Goal: Task Accomplishment & Management: Manage account settings

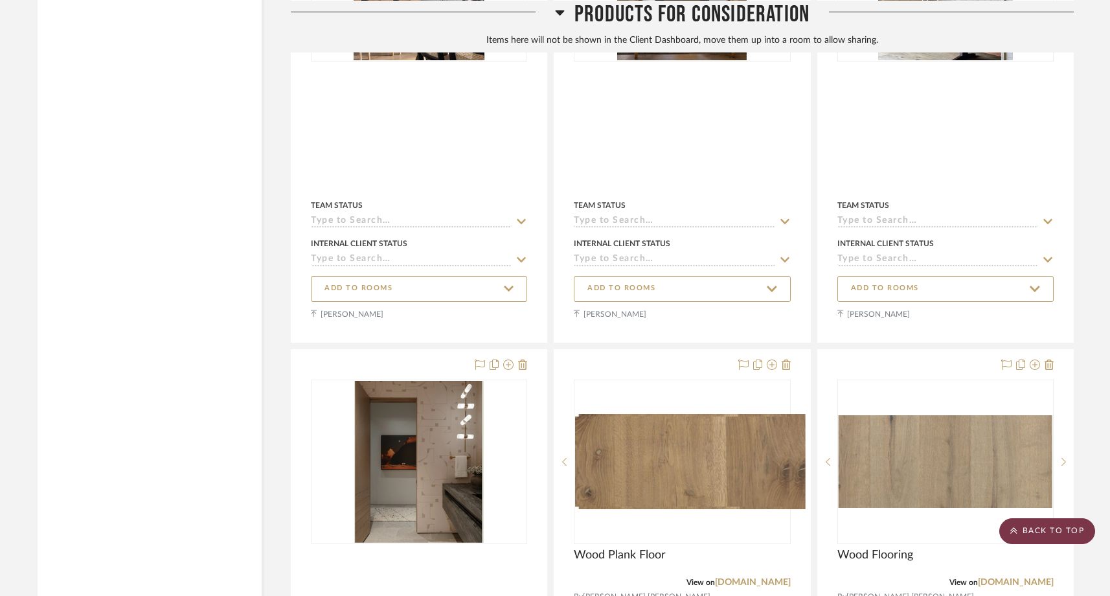
click at [1076, 534] on scroll-to-top-button "BACK TO TOP" at bounding box center [1048, 531] width 96 height 26
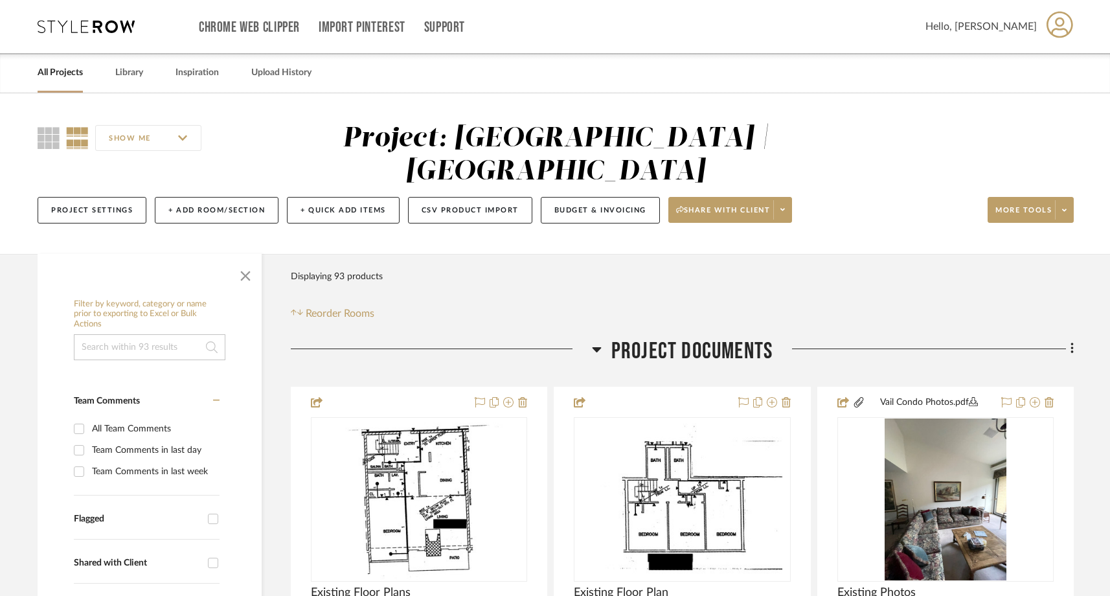
click at [74, 76] on link "All Projects" at bounding box center [60, 72] width 45 height 17
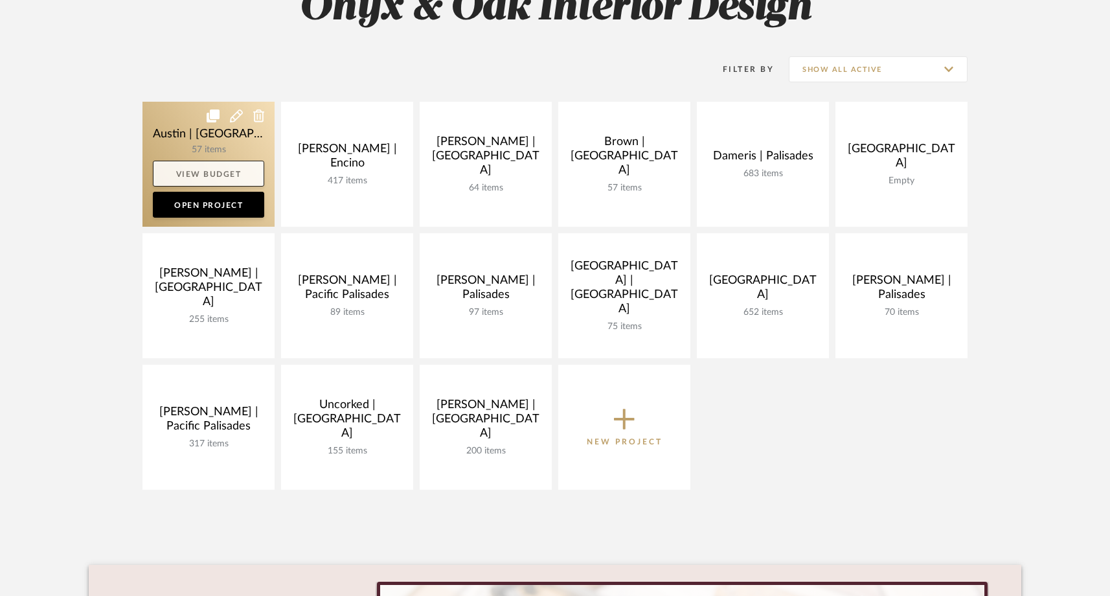
scroll to position [227, 0]
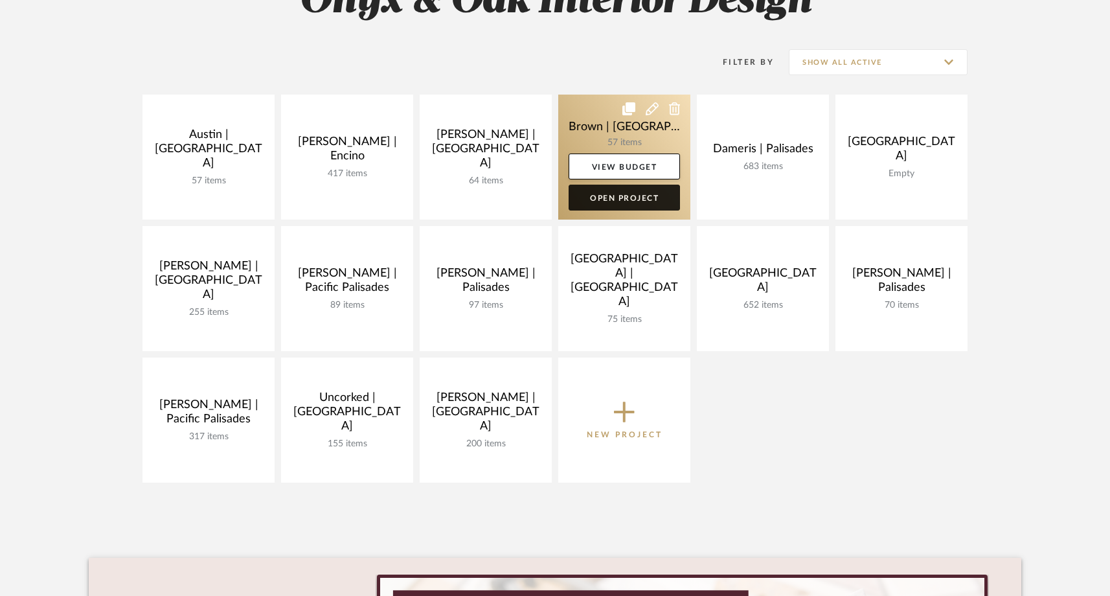
click at [612, 201] on link "Open Project" at bounding box center [624, 198] width 111 height 26
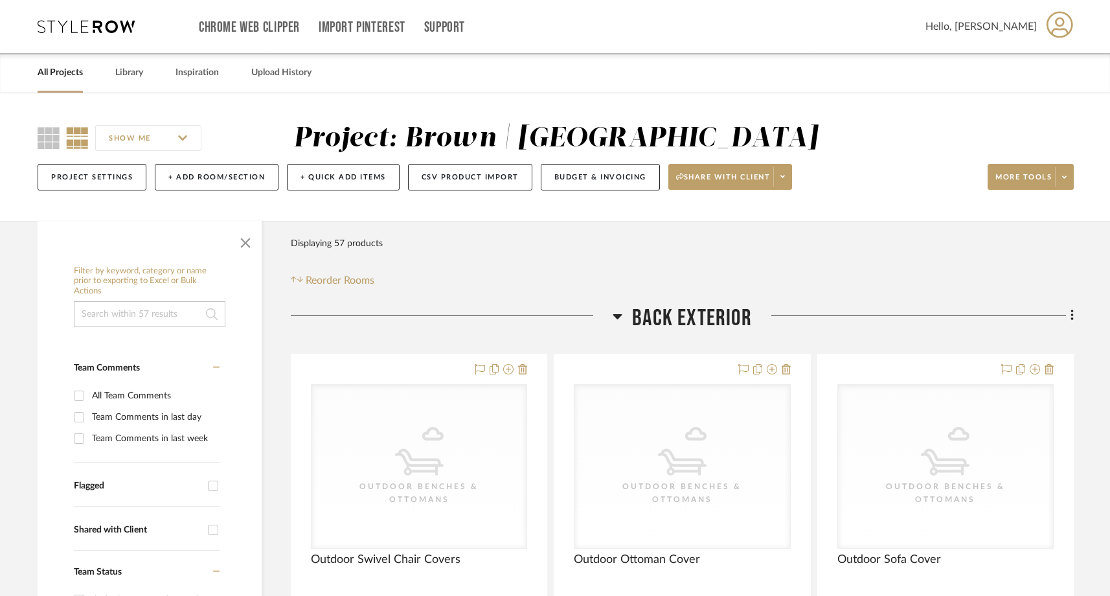
click at [146, 321] on input at bounding box center [150, 314] width 152 height 26
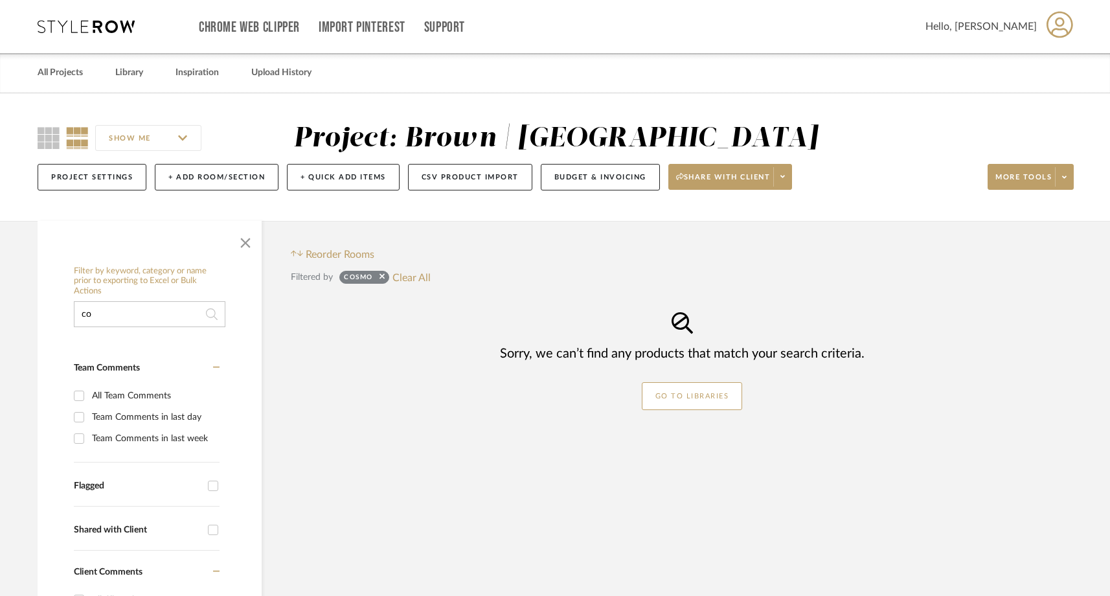
type input "c"
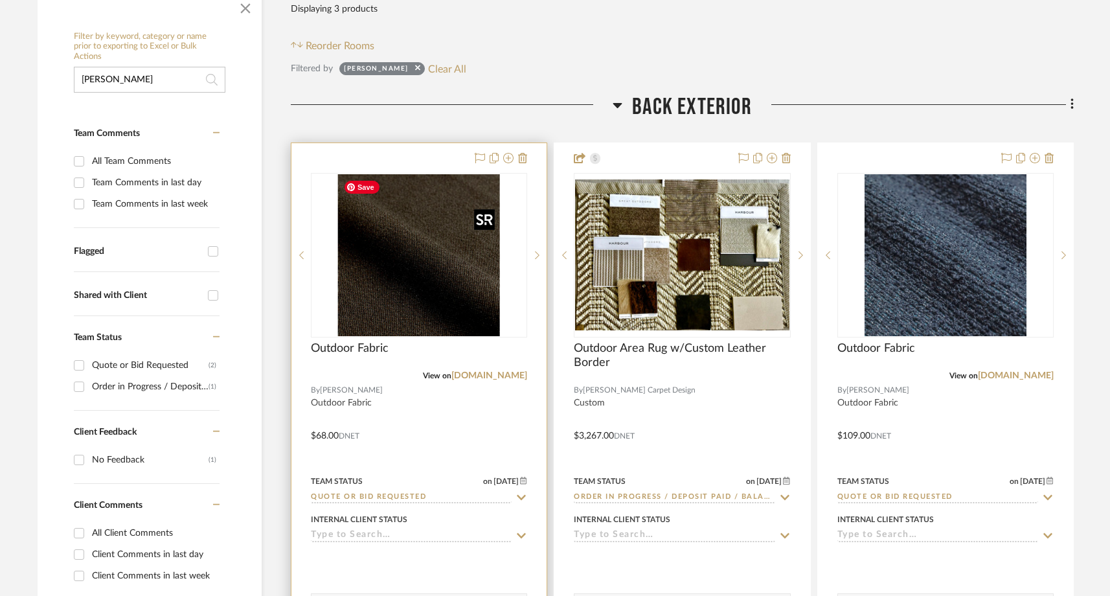
scroll to position [236, 0]
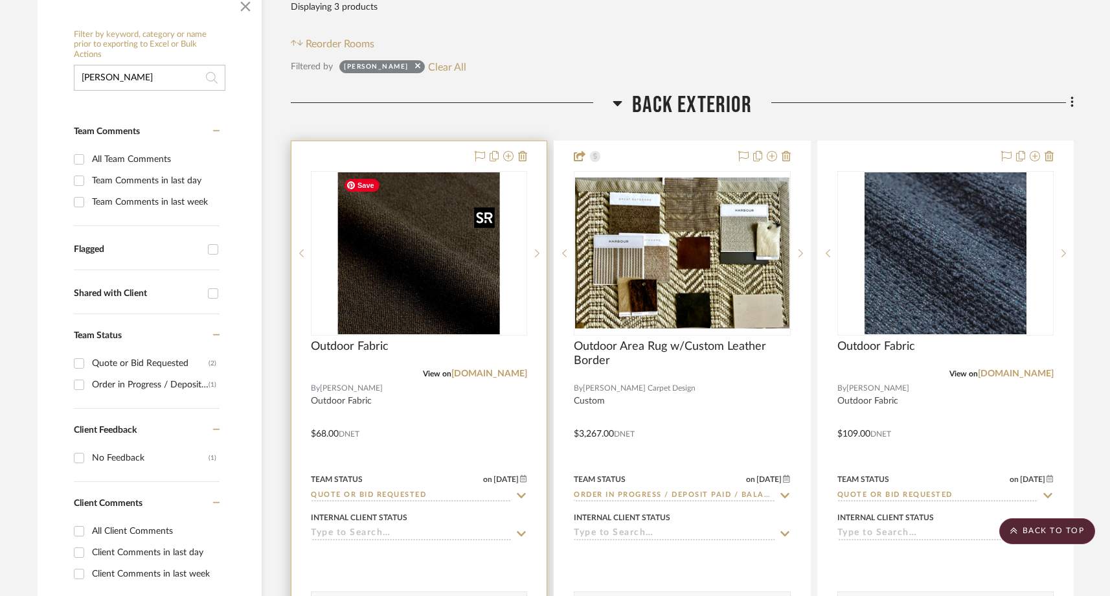
type input "[PERSON_NAME]"
click at [471, 278] on img "0" at bounding box center [419, 253] width 162 height 162
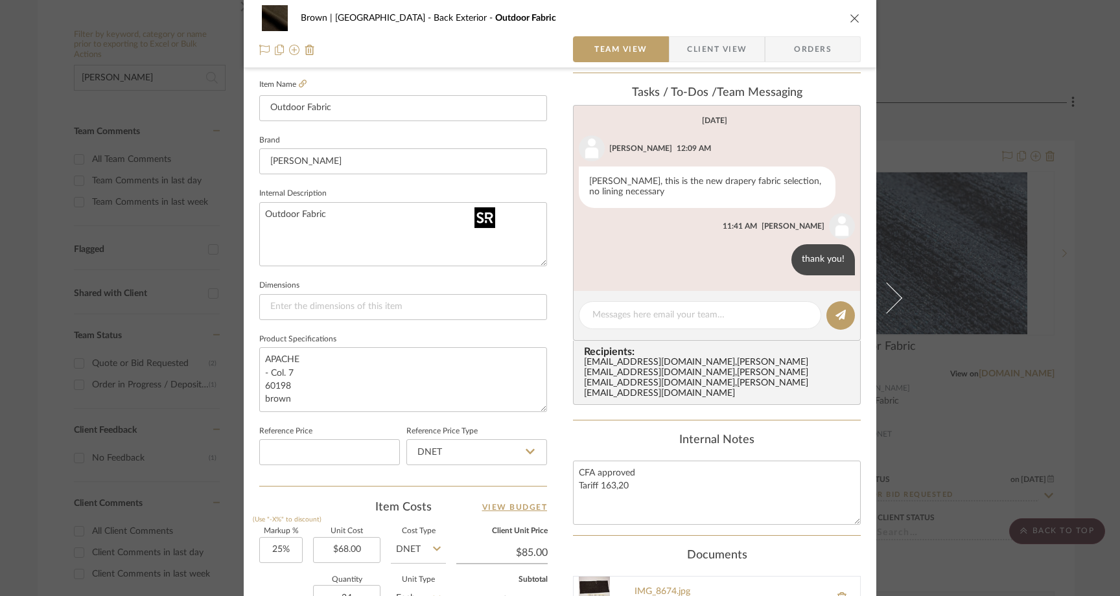
scroll to position [354, 0]
click at [912, 281] on div "Brown | Culver City Back Exterior Outdoor Fabric Team View Client View Orders 1…" at bounding box center [560, 298] width 1120 height 596
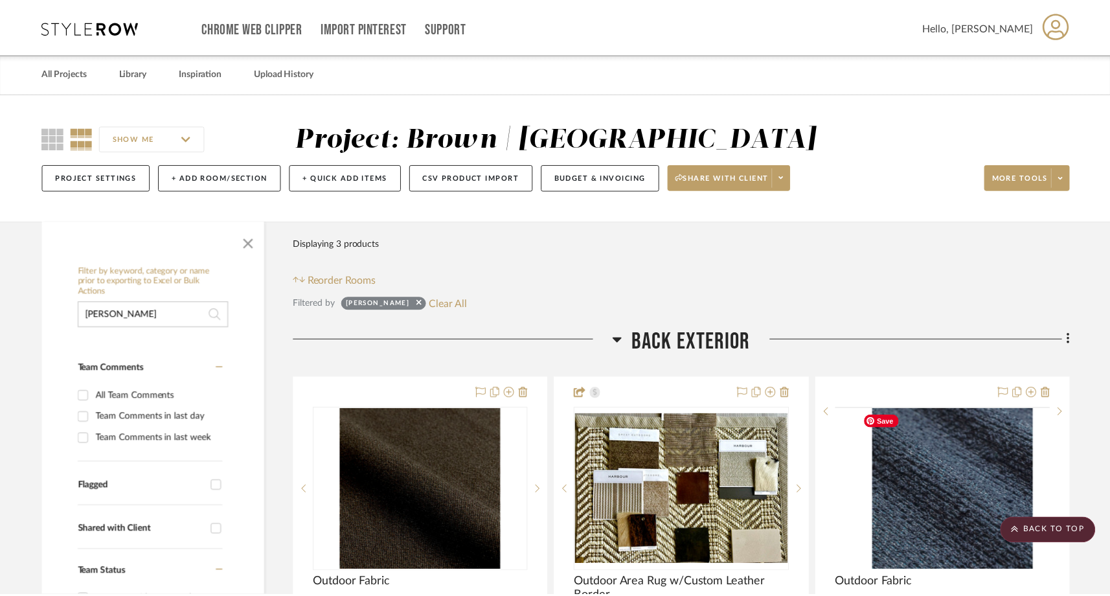
scroll to position [236, 0]
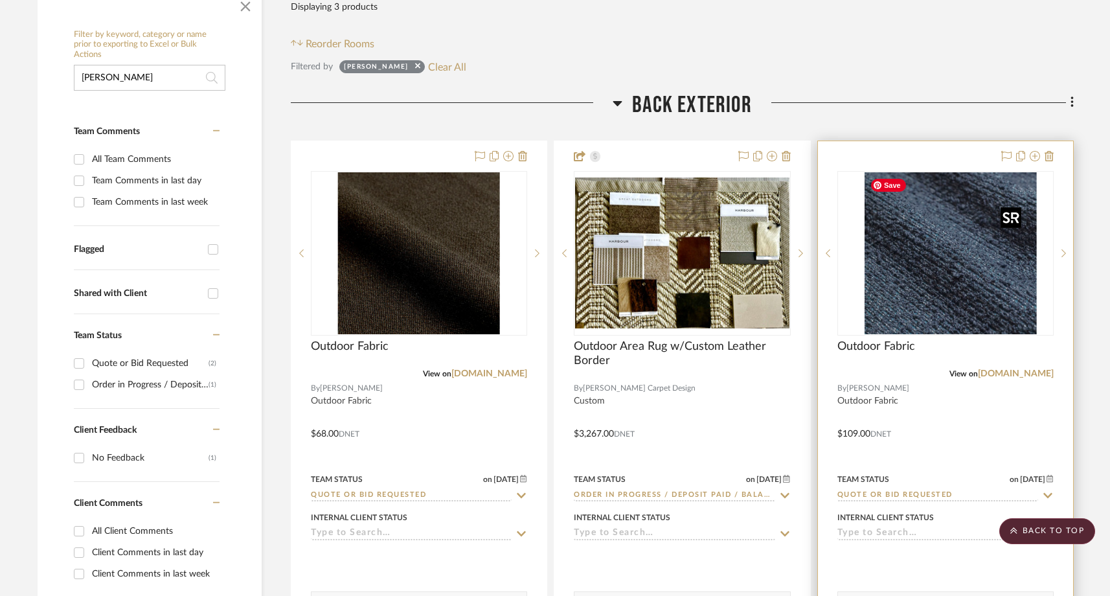
click at [911, 269] on div at bounding box center [946, 253] width 216 height 165
click at [929, 261] on img "0" at bounding box center [946, 253] width 162 height 162
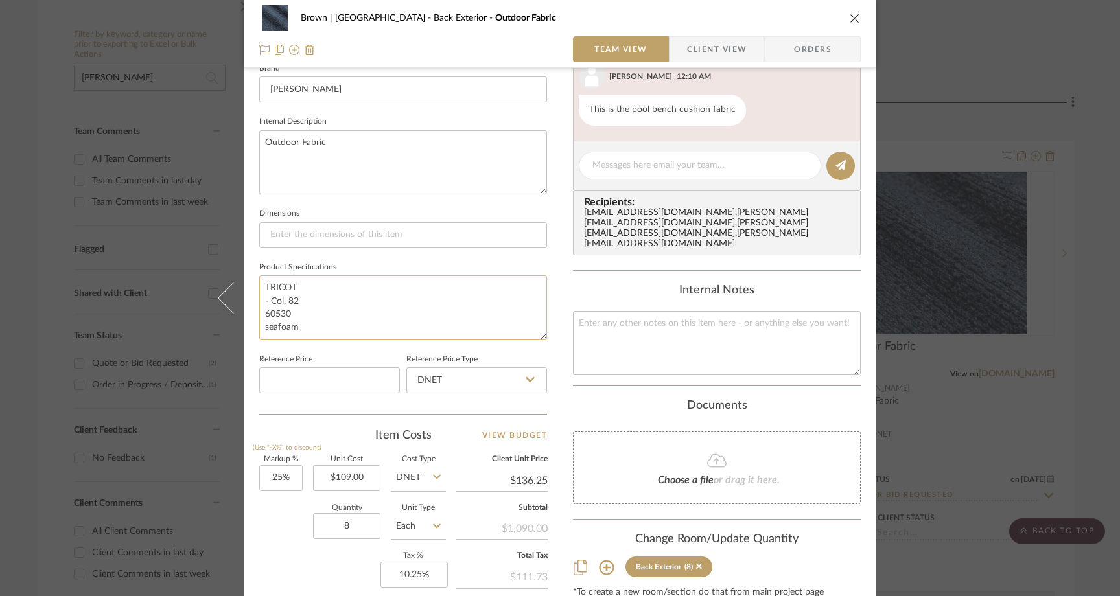
scroll to position [426, 0]
click at [851, 17] on icon "close" at bounding box center [854, 18] width 10 height 10
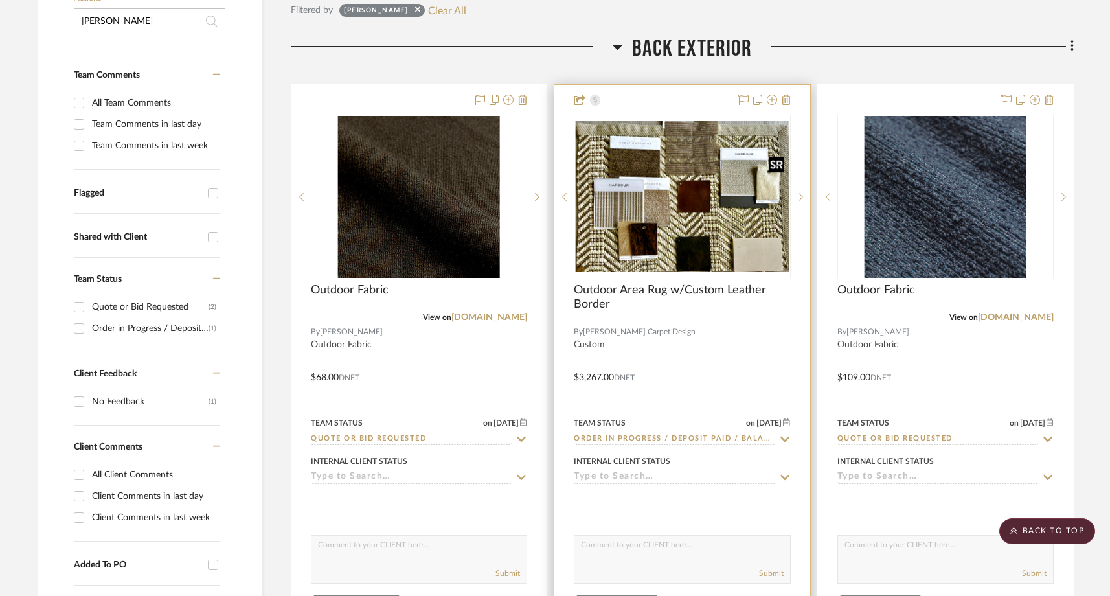
scroll to position [0, 0]
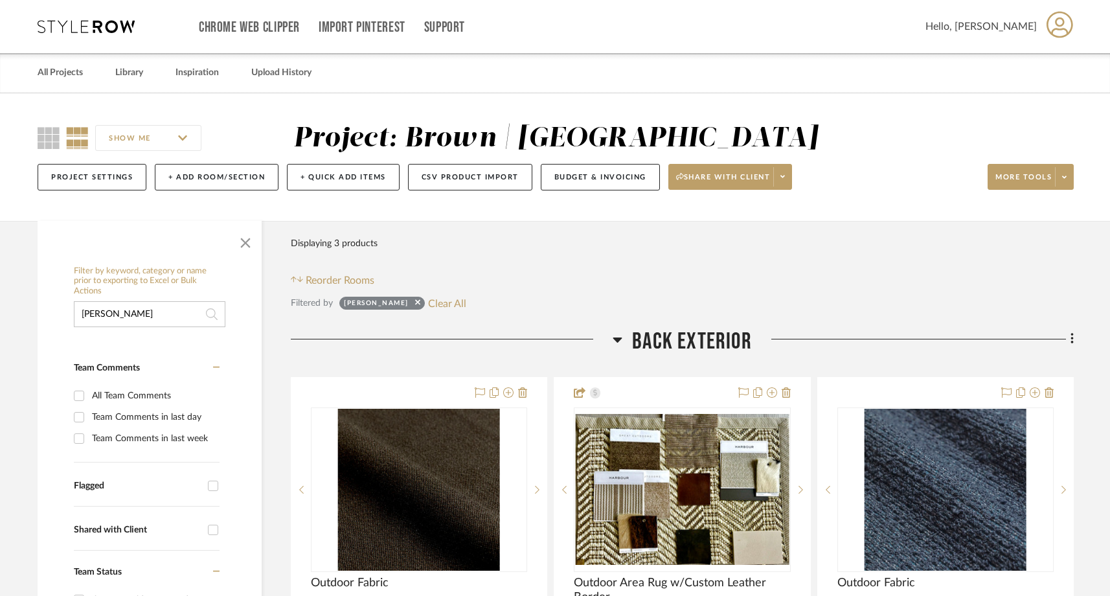
drag, startPoint x: 133, startPoint y: 316, endPoint x: 45, endPoint y: 313, distance: 88.2
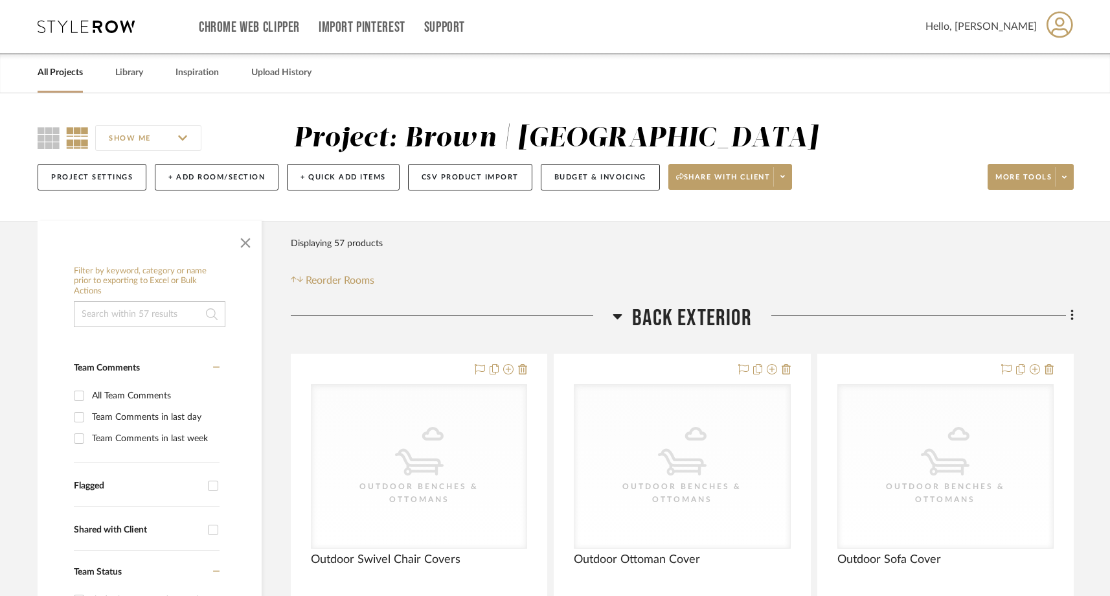
click at [48, 80] on link "All Projects" at bounding box center [60, 72] width 45 height 17
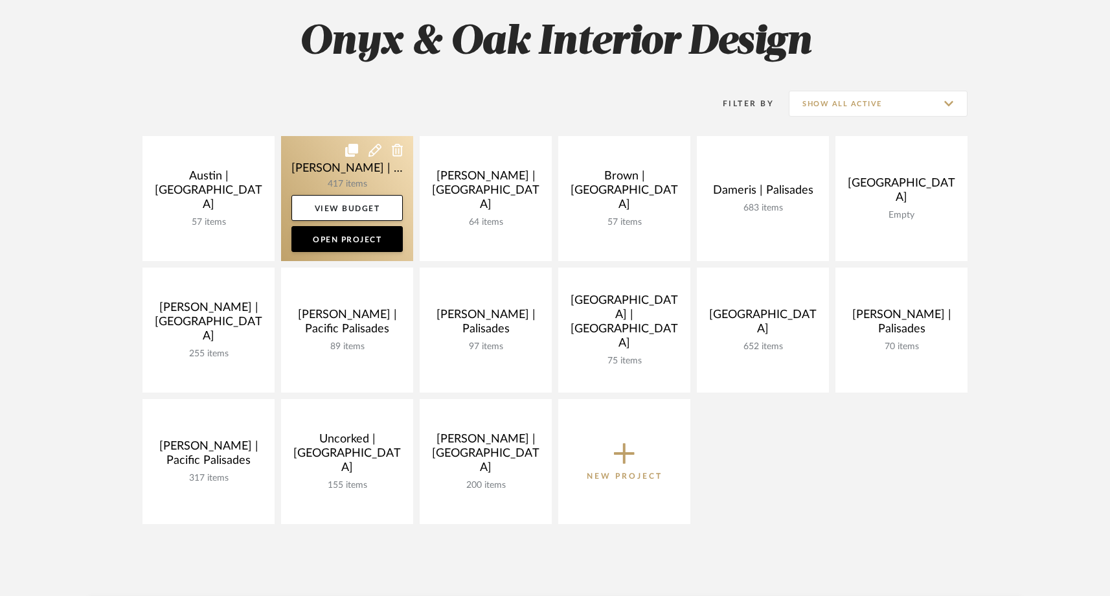
scroll to position [186, 0]
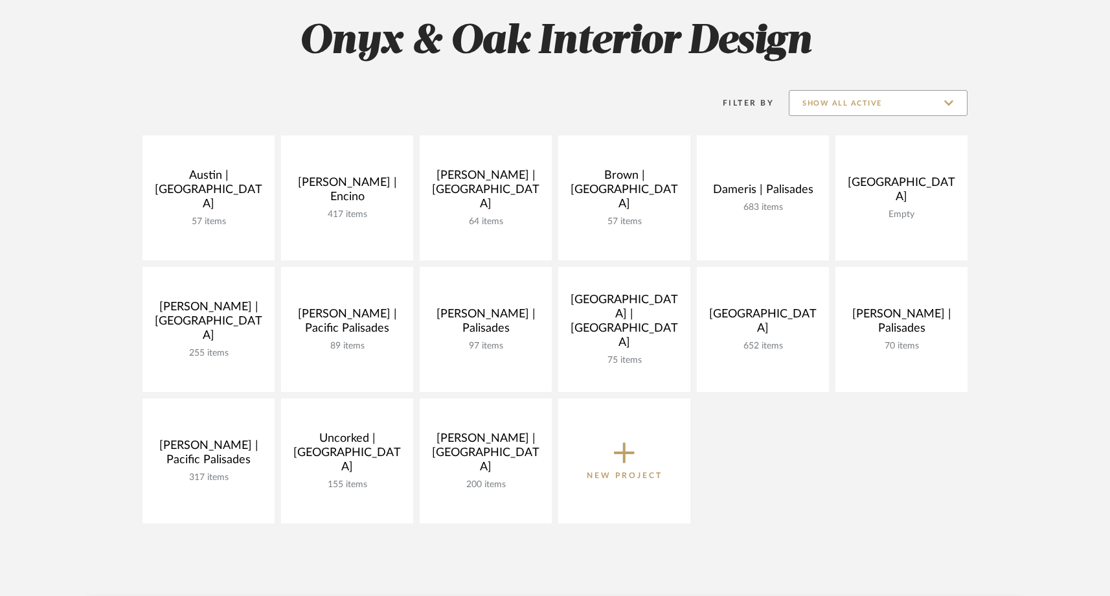
click at [833, 102] on input "Show All Active" at bounding box center [878, 103] width 179 height 26
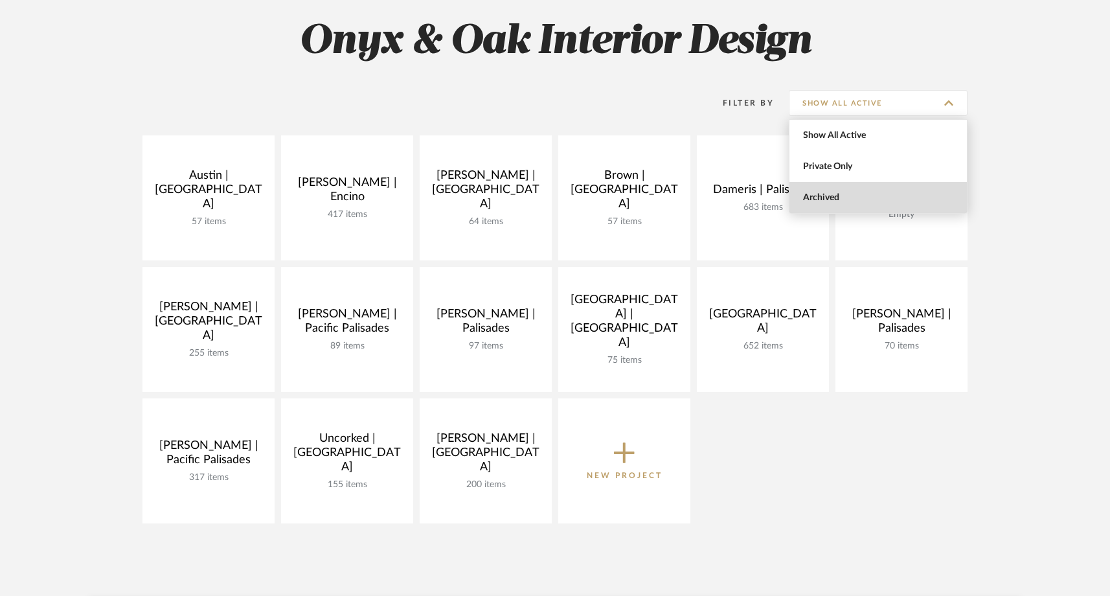
click at [810, 196] on span "Archived" at bounding box center [880, 197] width 154 height 11
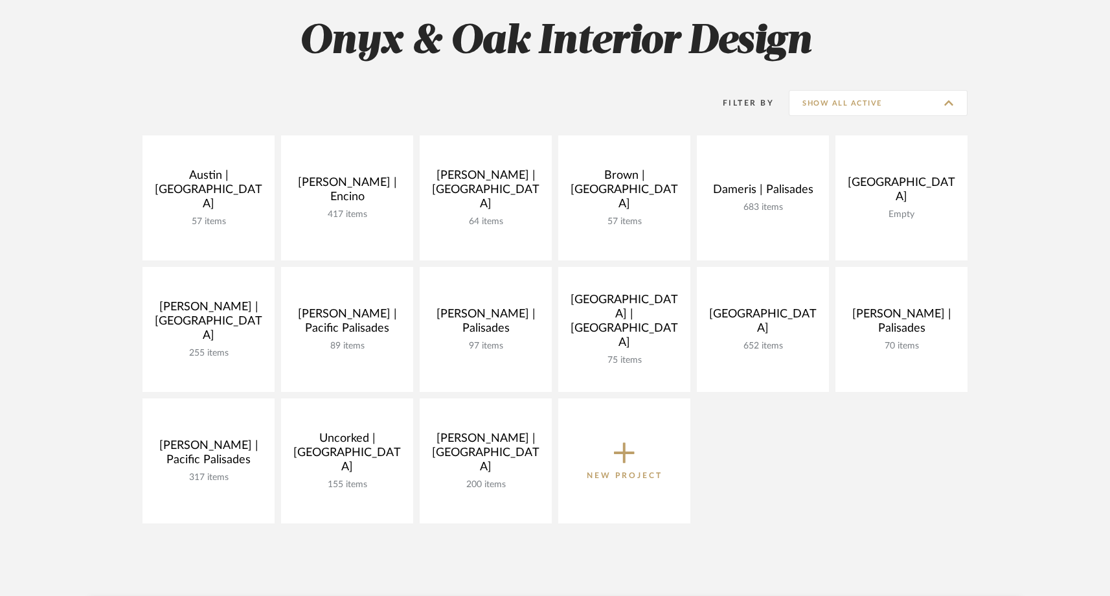
type input "Archived"
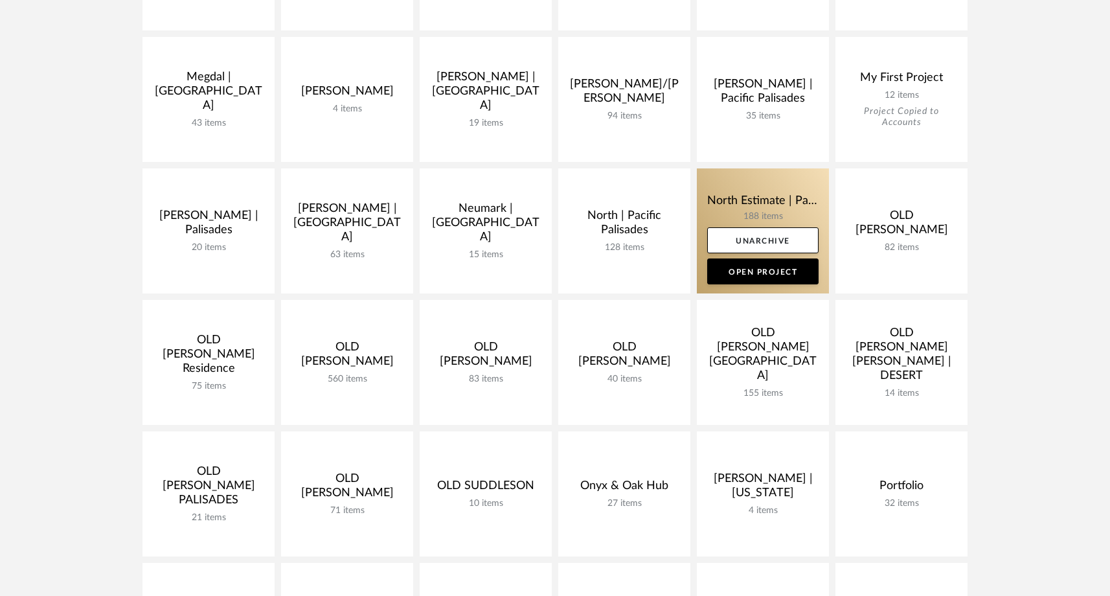
scroll to position [947, 0]
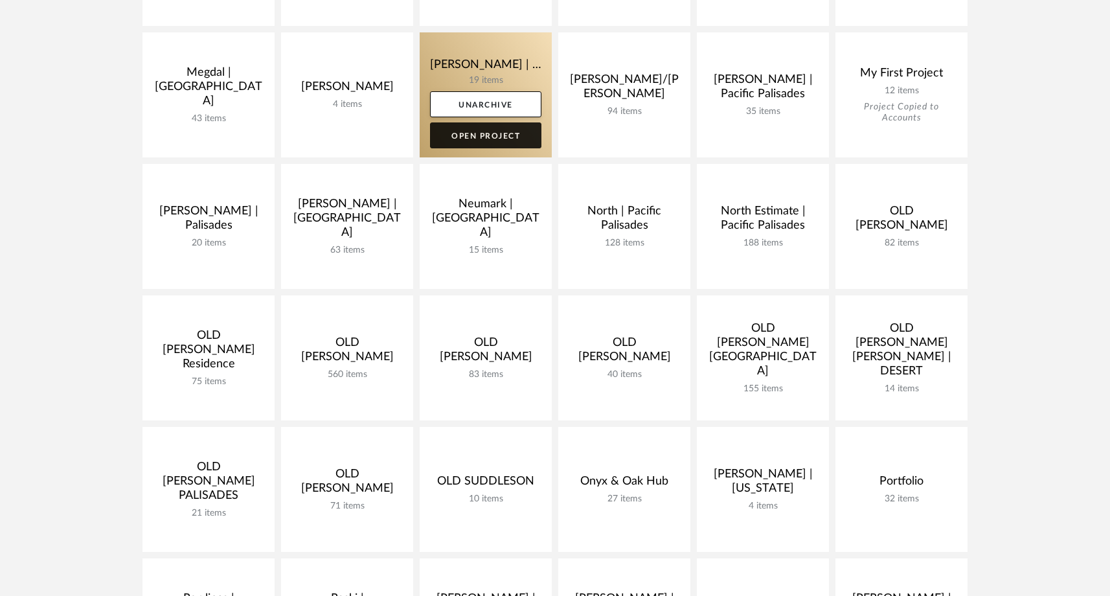
click at [456, 138] on link "Open Project" at bounding box center [485, 135] width 111 height 26
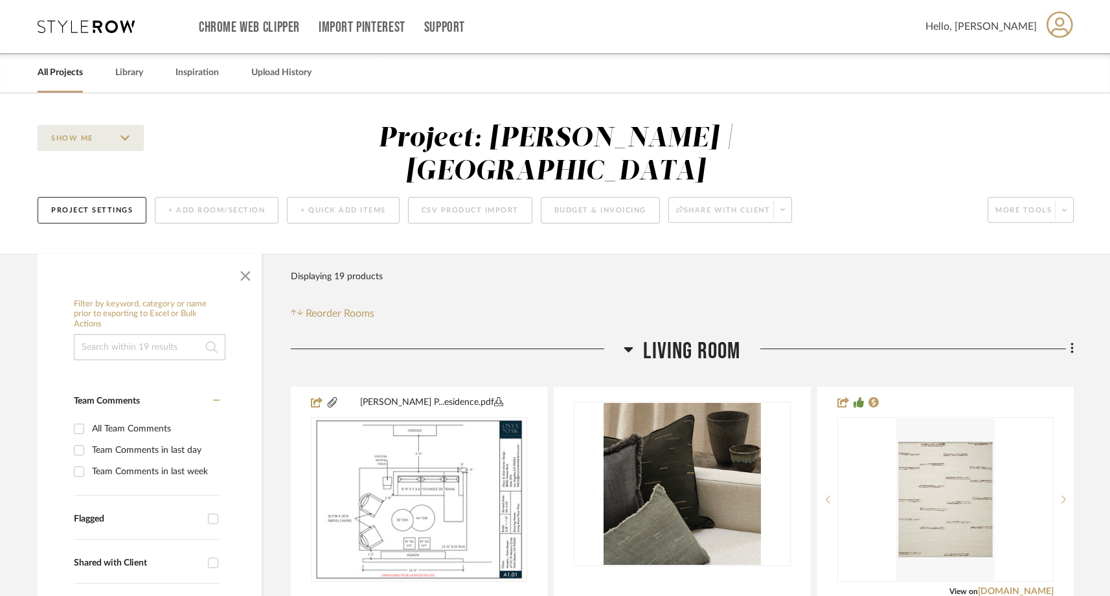
click at [113, 334] on input at bounding box center [150, 347] width 152 height 26
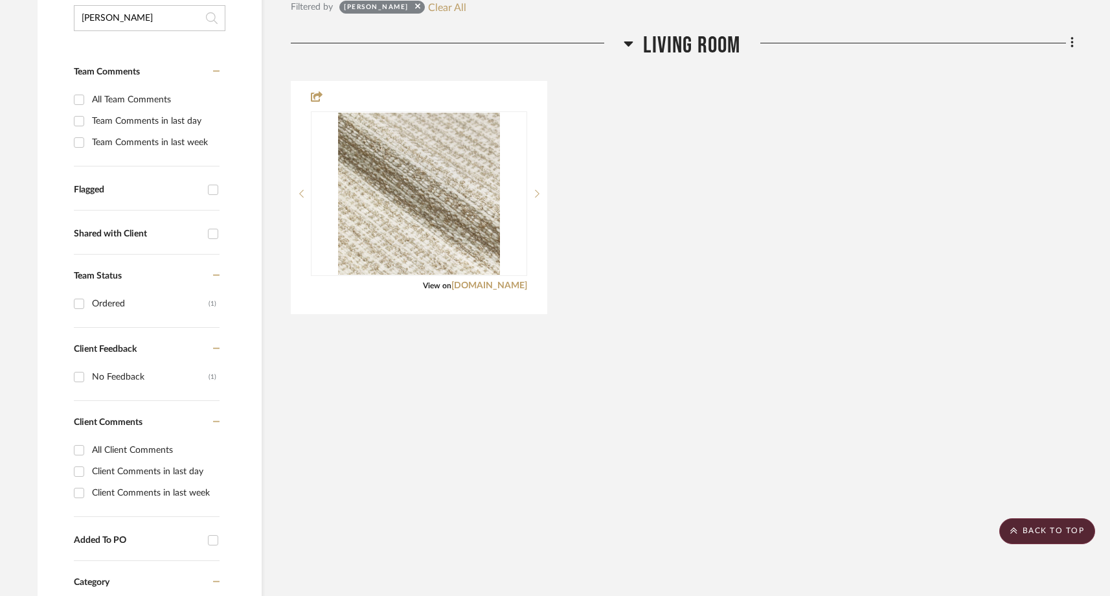
scroll to position [333, 0]
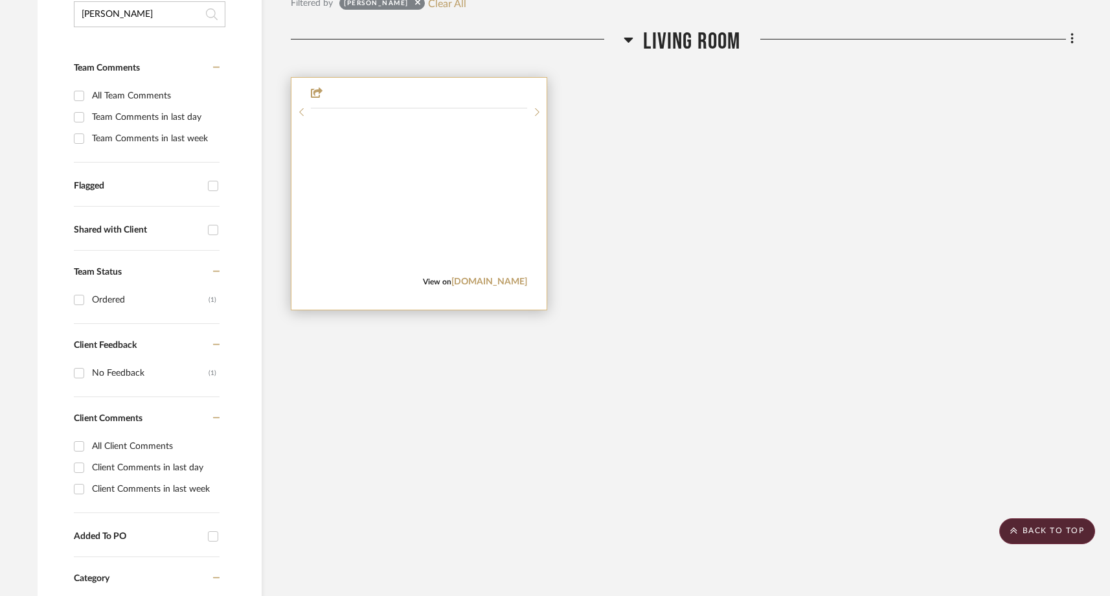
type input "[PERSON_NAME]"
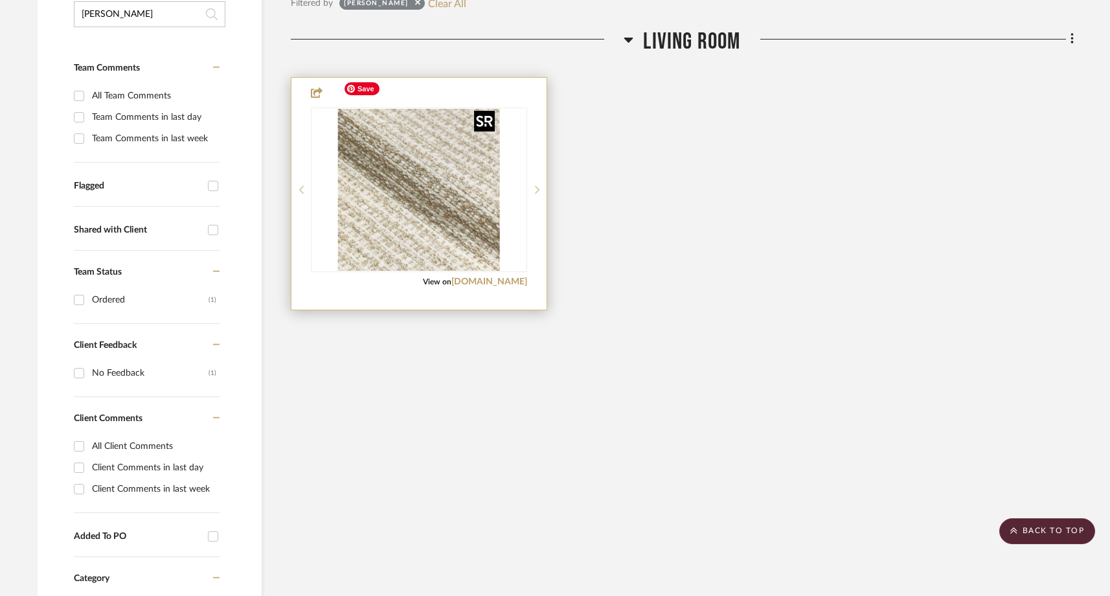
click at [0, 0] on img at bounding box center [0, 0] width 0 height 0
click at [447, 222] on img "0" at bounding box center [419, 190] width 162 height 162
click at [425, 183] on img "0" at bounding box center [419, 190] width 162 height 162
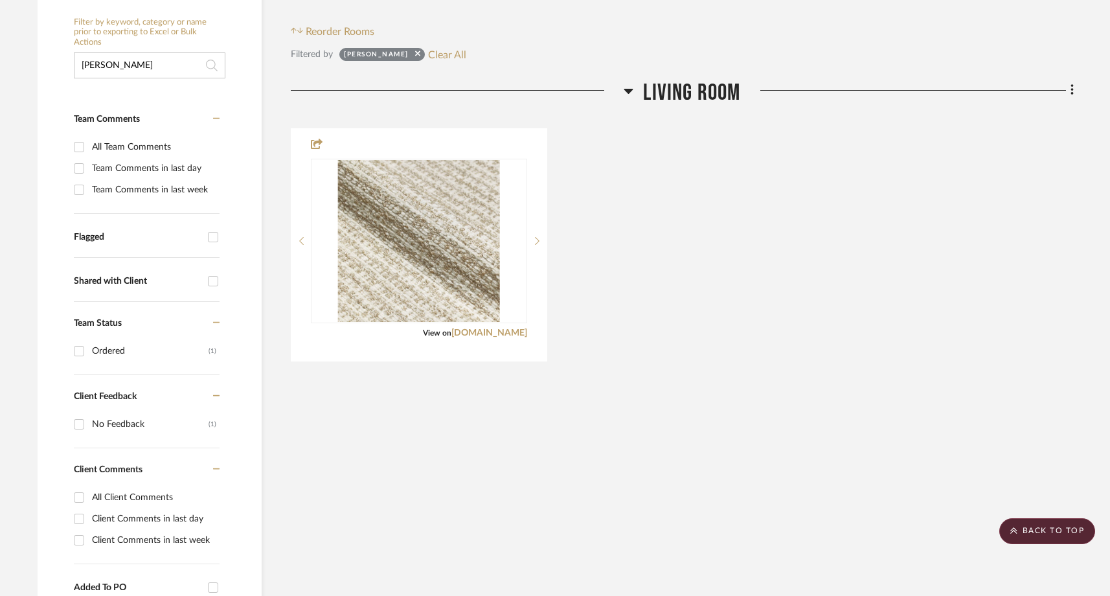
scroll to position [271, 0]
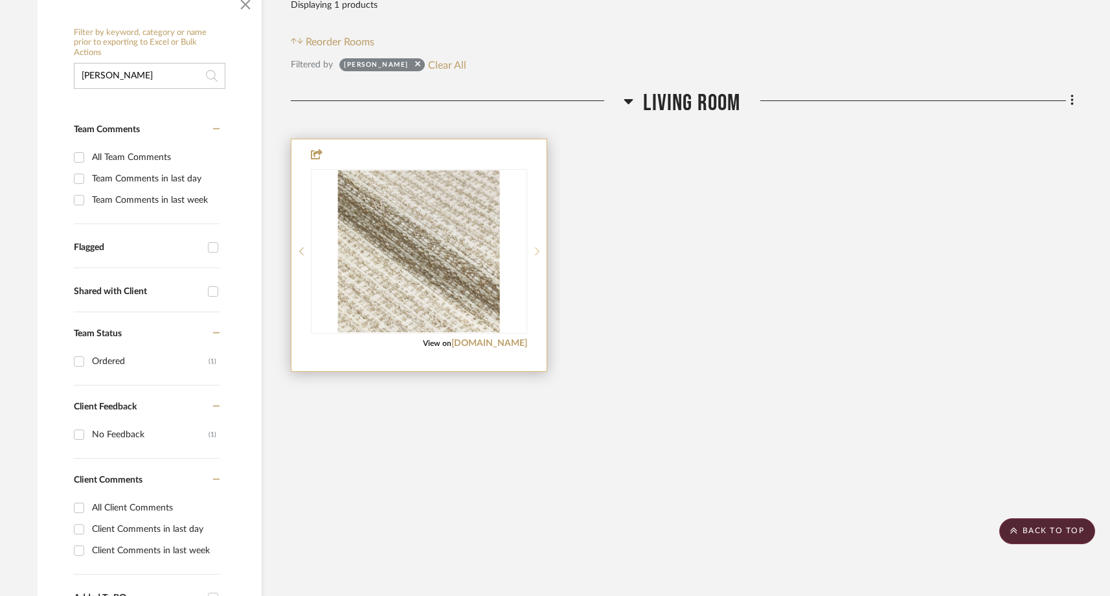
click at [540, 212] on div at bounding box center [536, 251] width 19 height 165
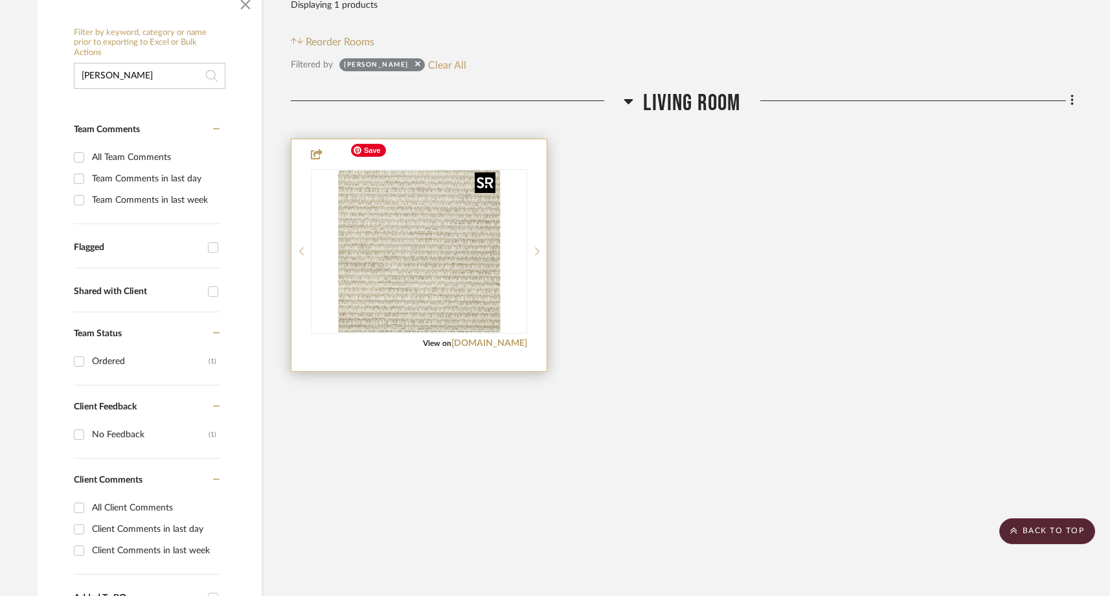
click at [459, 219] on img "1" at bounding box center [419, 251] width 162 height 162
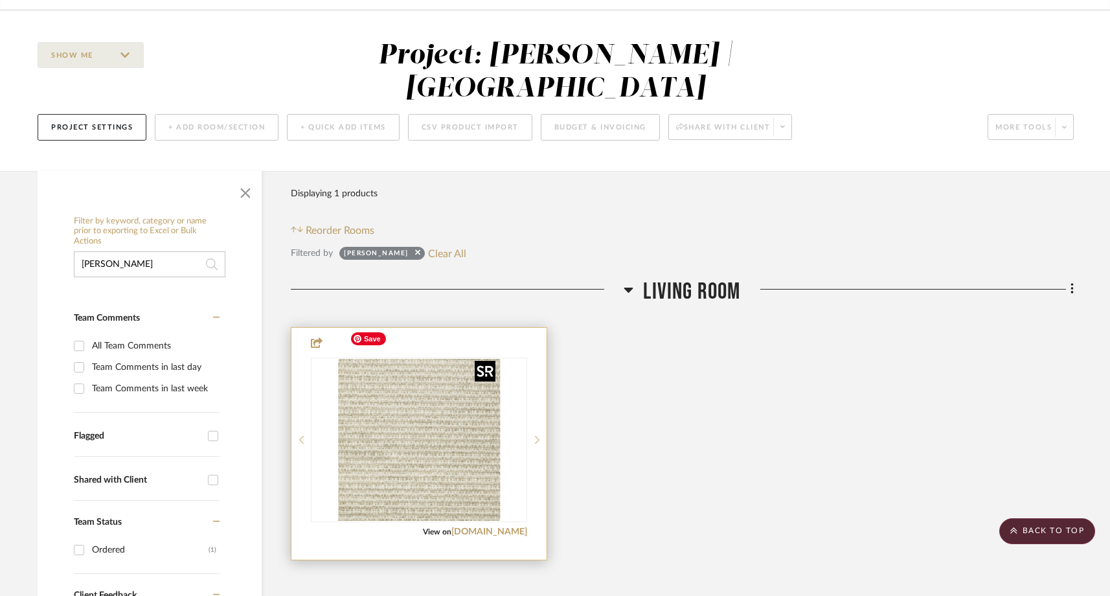
scroll to position [58, 0]
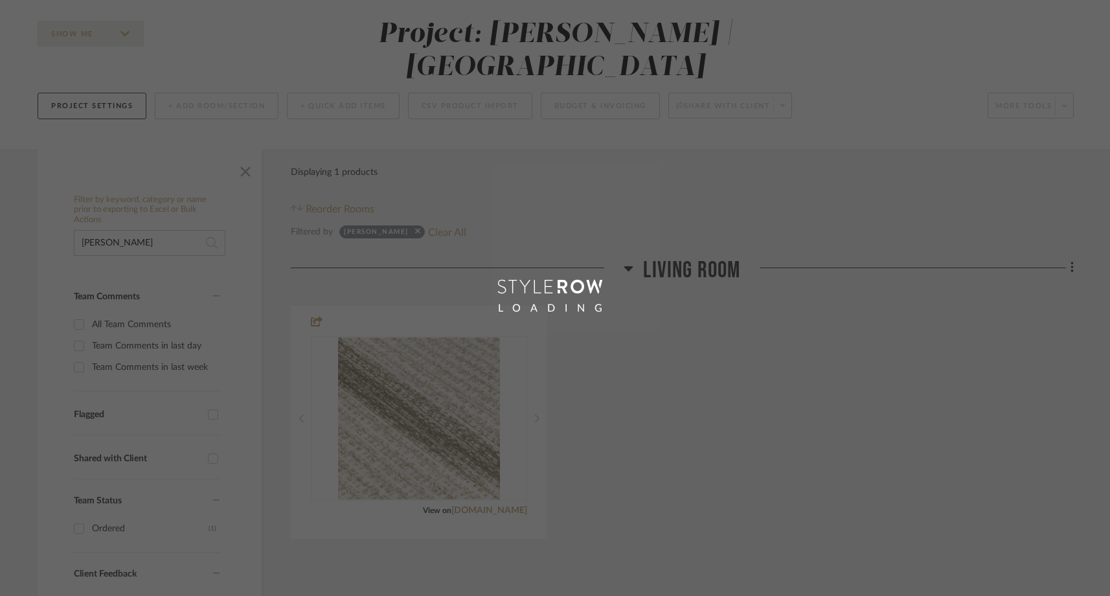
scroll to position [247, 0]
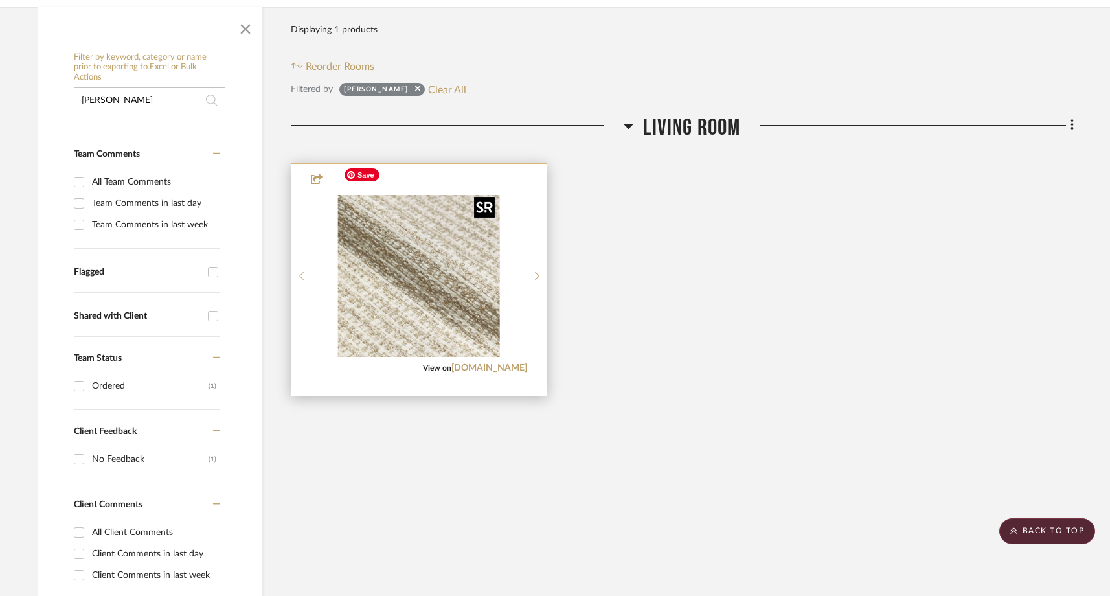
click at [0, 0] on img at bounding box center [0, 0] width 0 height 0
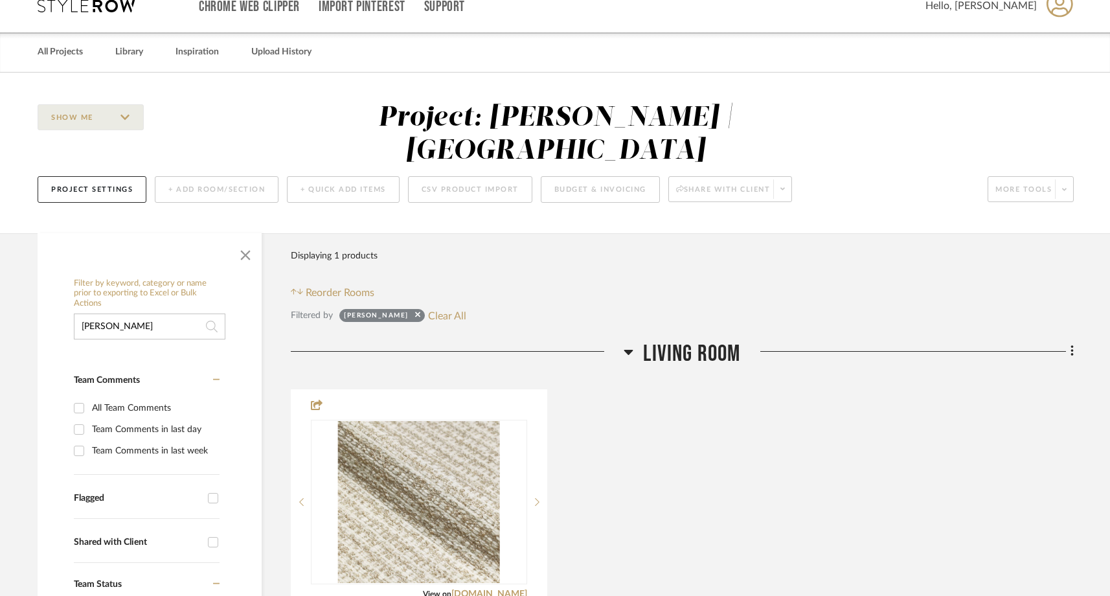
scroll to position [13, 0]
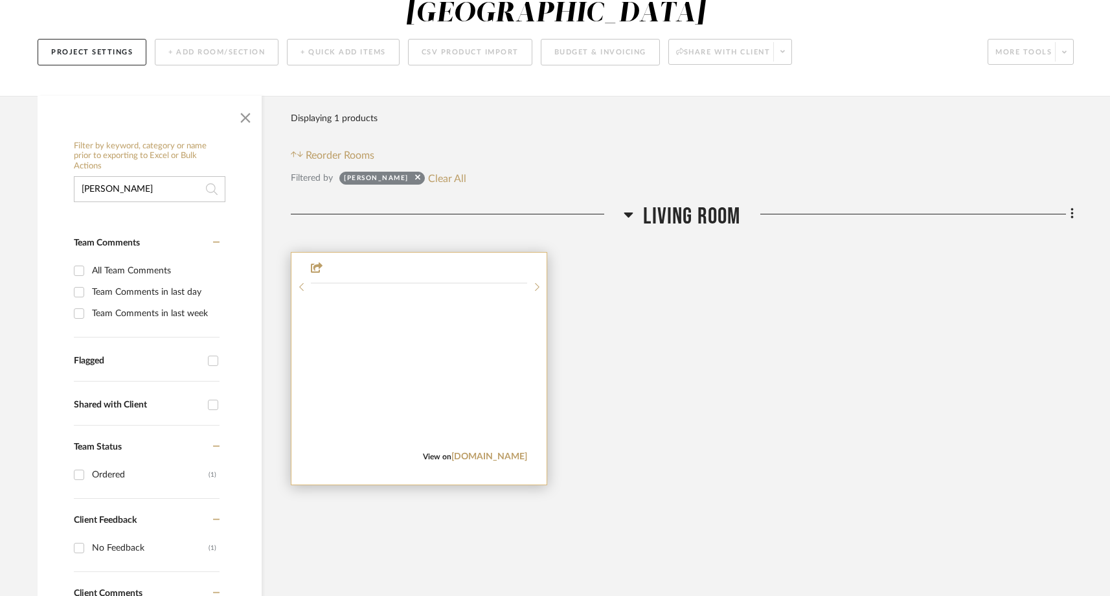
scroll to position [181, 0]
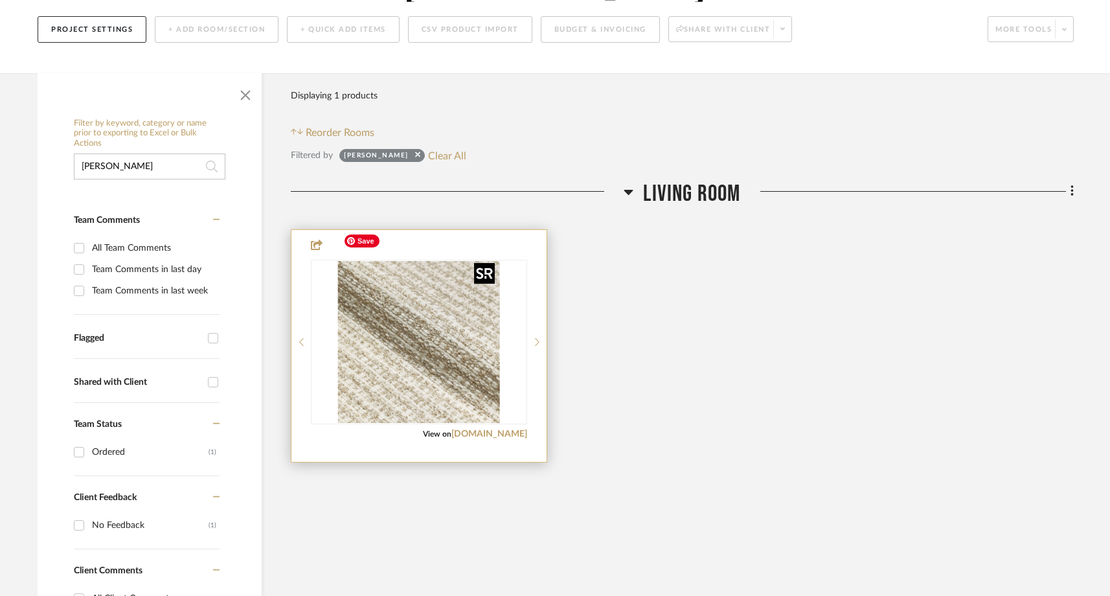
click at [0, 0] on img at bounding box center [0, 0] width 0 height 0
click at [503, 430] on link "[DOMAIN_NAME]" at bounding box center [490, 434] width 76 height 9
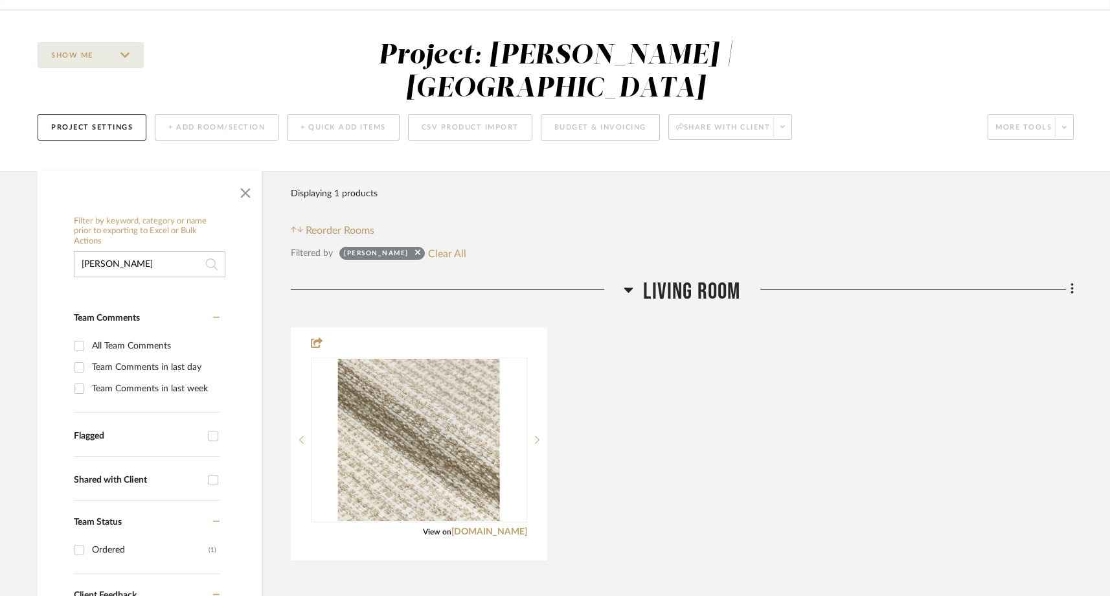
scroll to position [0, 0]
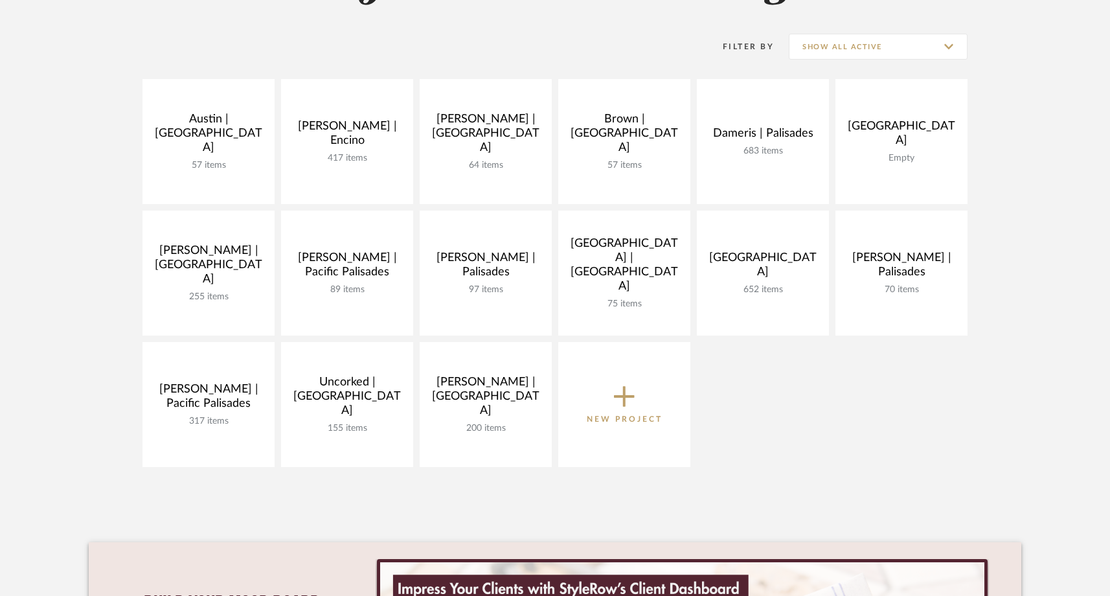
scroll to position [242, 0]
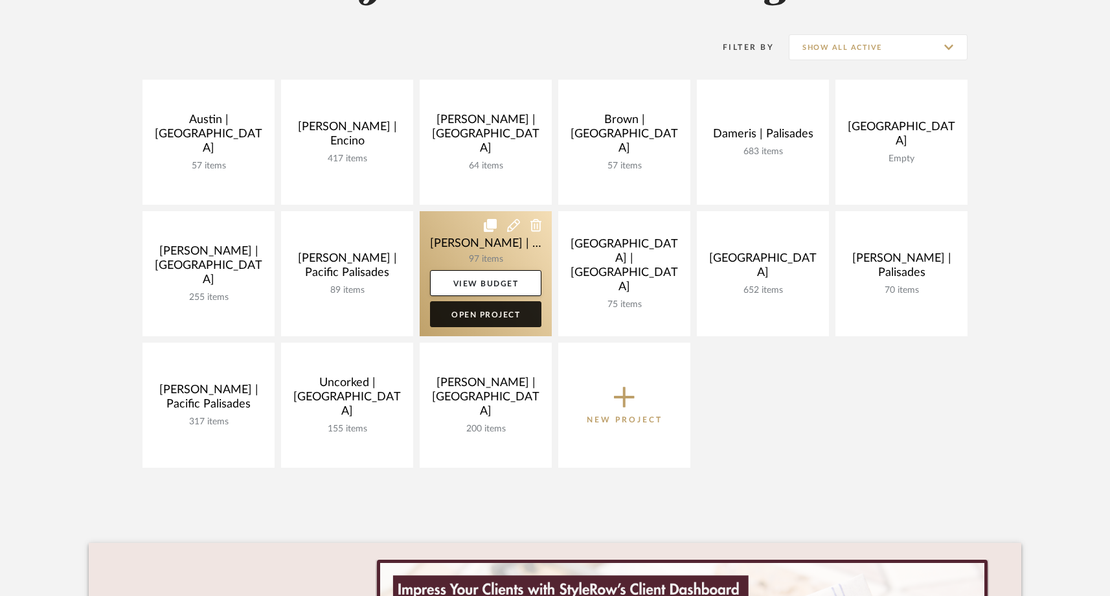
click at [503, 309] on link "Open Project" at bounding box center [485, 314] width 111 height 26
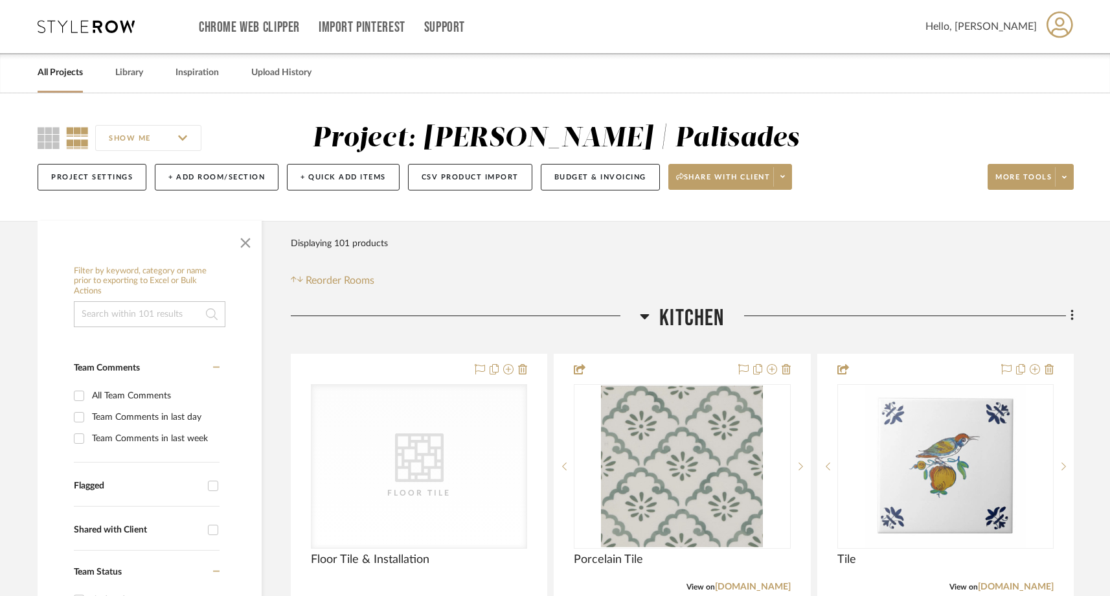
click at [122, 316] on input at bounding box center [150, 314] width 152 height 26
type input "[PERSON_NAME]"
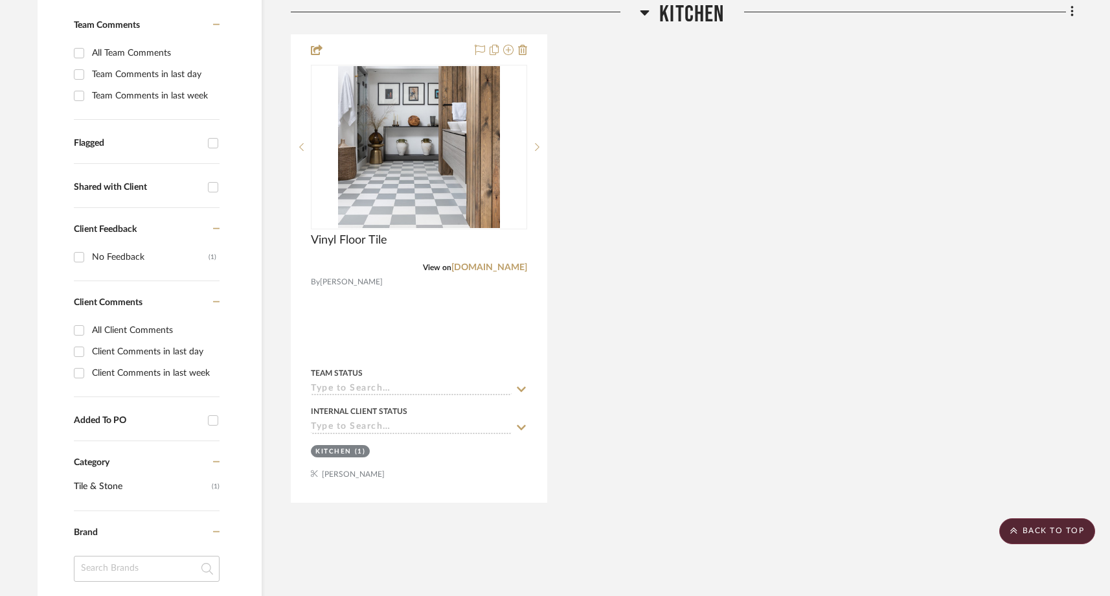
scroll to position [117, 0]
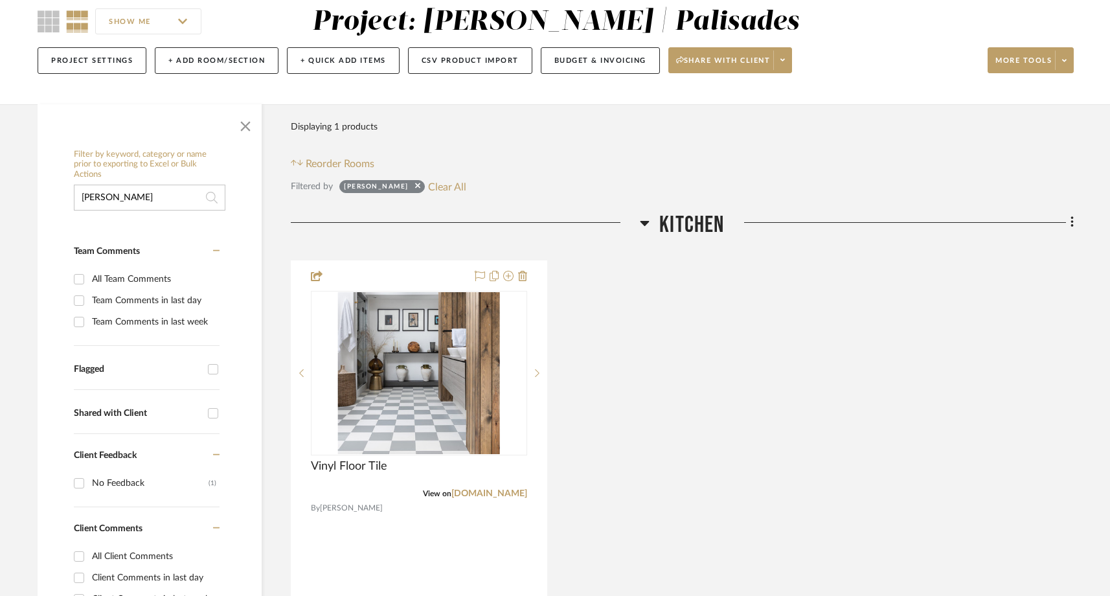
drag, startPoint x: 109, startPoint y: 198, endPoint x: 38, endPoint y: 194, distance: 70.7
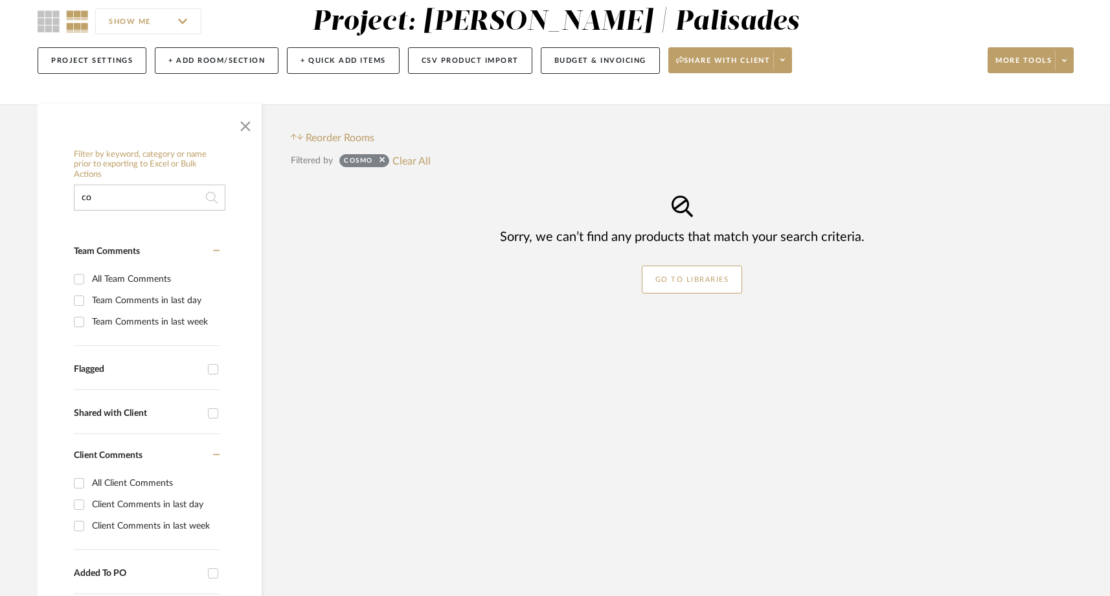
type input "c"
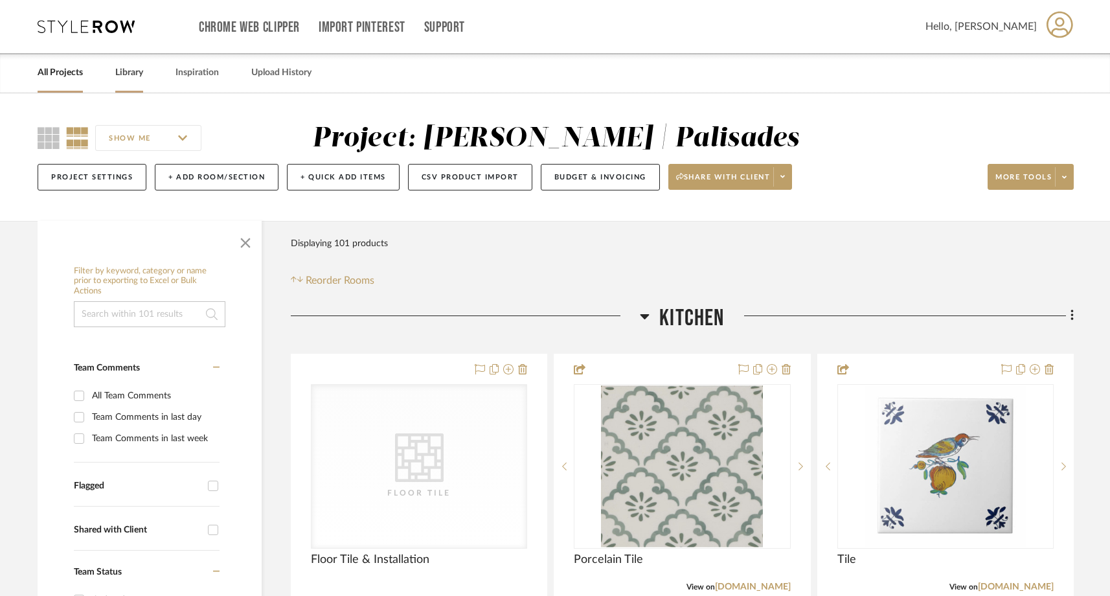
click at [133, 75] on link "Library" at bounding box center [129, 72] width 28 height 17
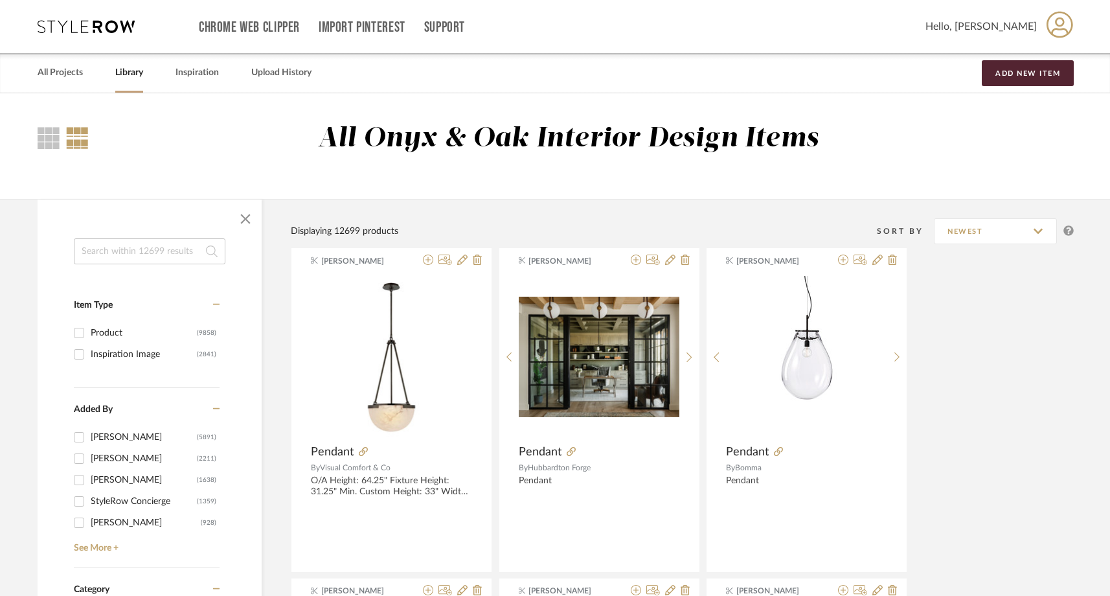
click at [157, 252] on input at bounding box center [150, 251] width 152 height 26
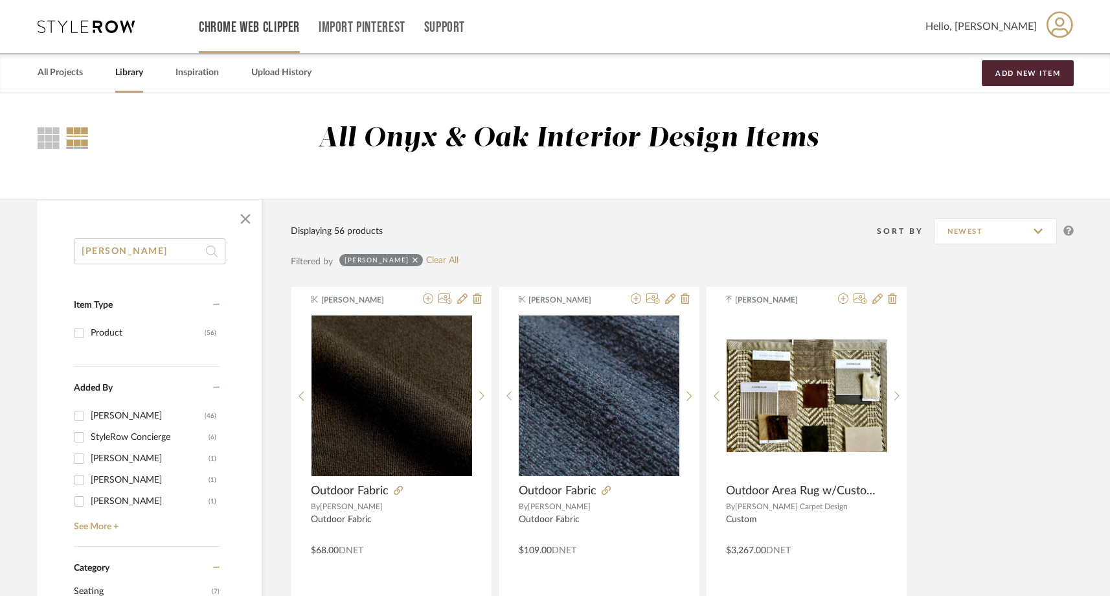
type input "[PERSON_NAME]"
click at [56, 74] on link "All Projects" at bounding box center [60, 72] width 45 height 17
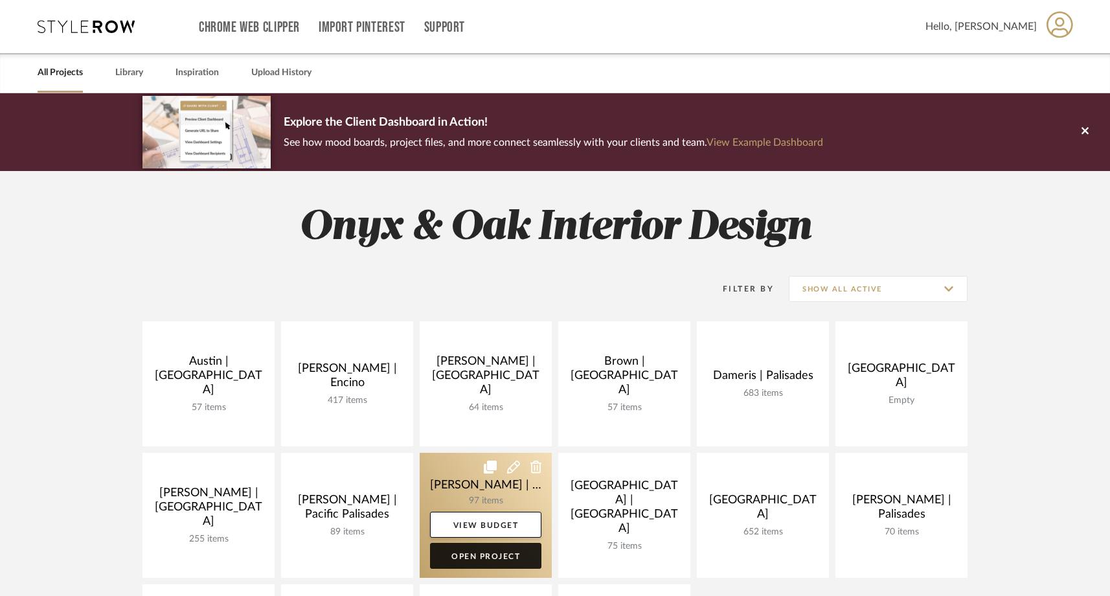
click at [472, 558] on link "Open Project" at bounding box center [485, 556] width 111 height 26
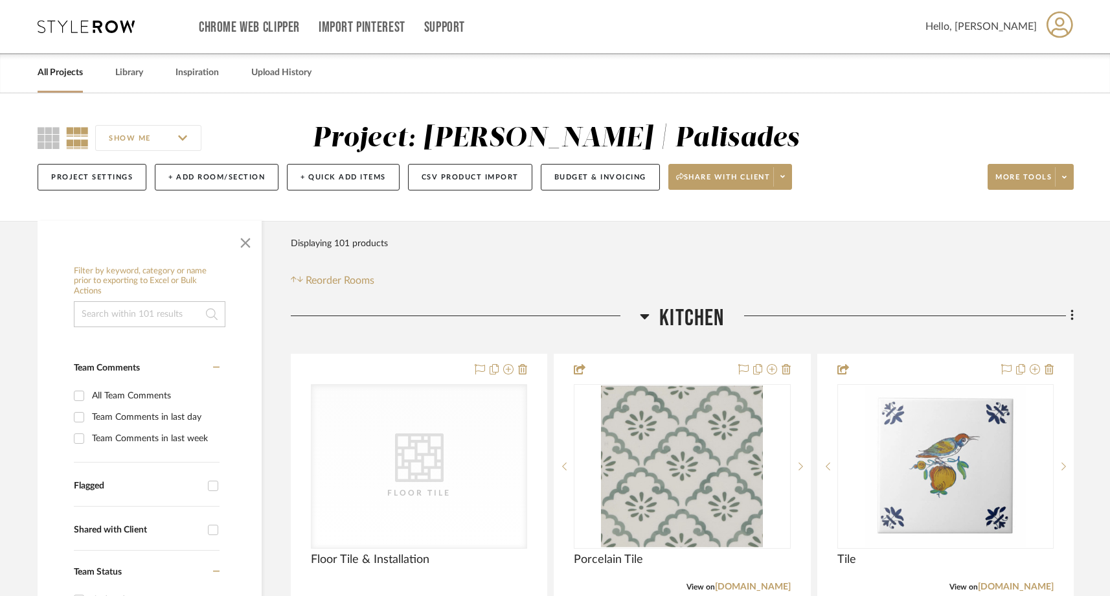
click at [113, 316] on input at bounding box center [150, 314] width 152 height 26
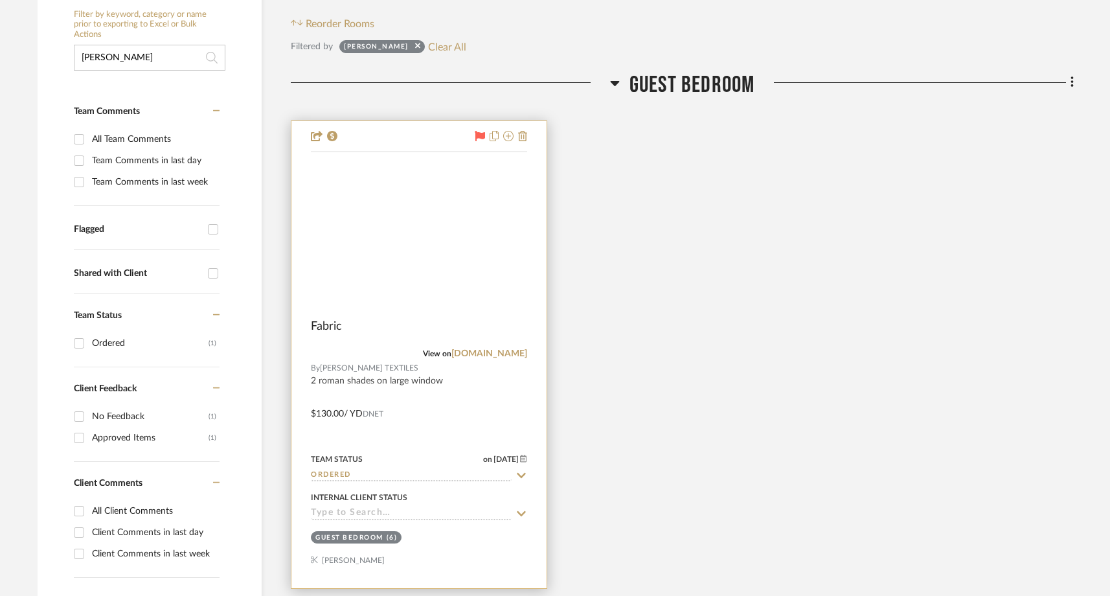
scroll to position [260, 0]
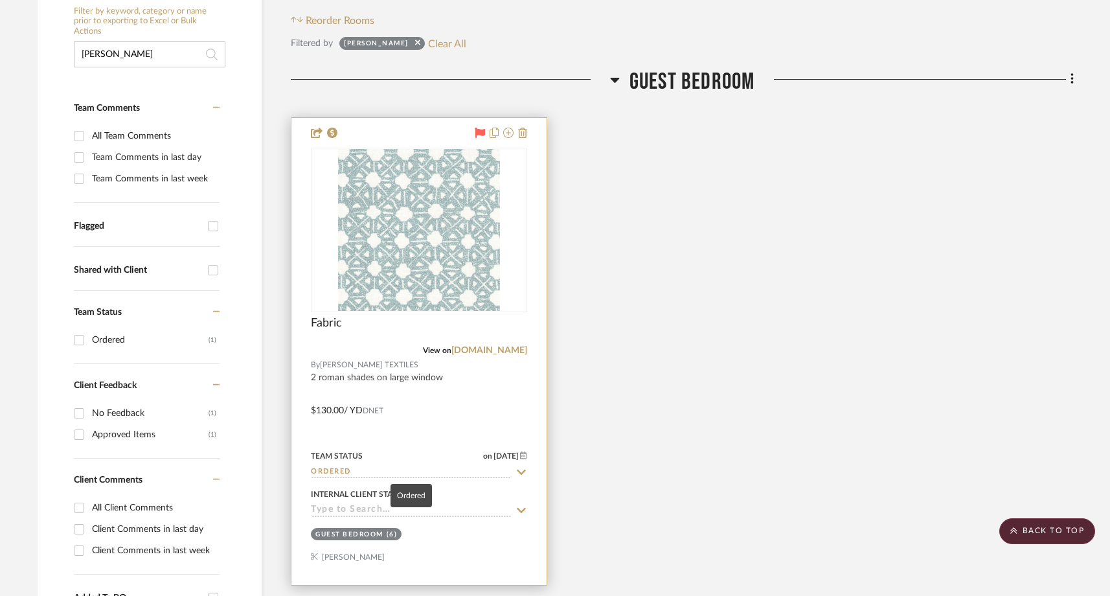
type input "maresca"
click at [349, 471] on input "Ordered" at bounding box center [411, 472] width 201 height 12
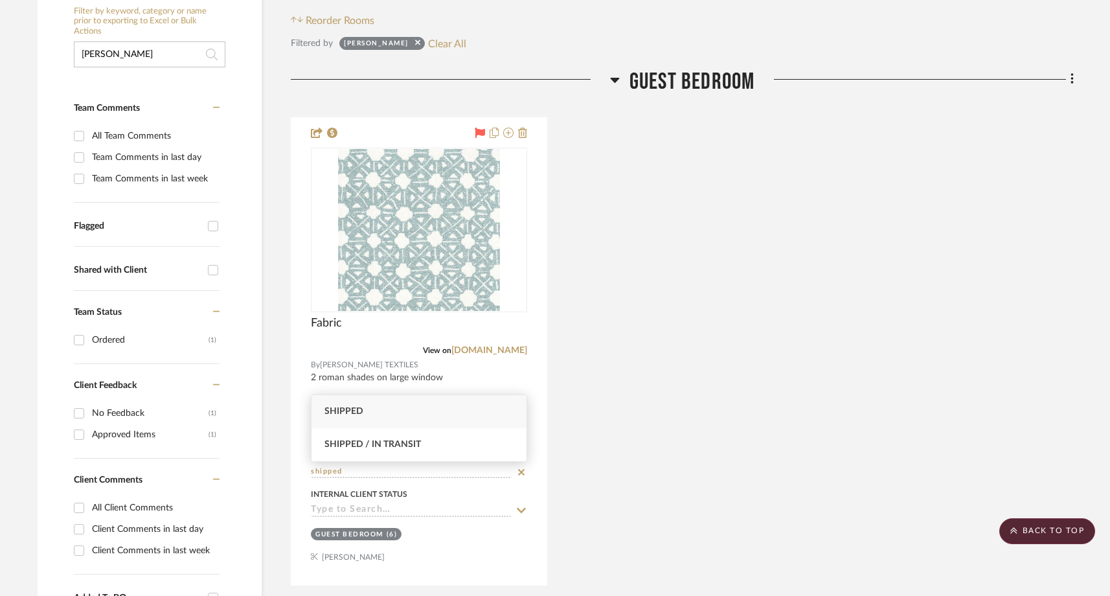
type input "shipped"
click at [355, 414] on span "Shipped" at bounding box center [344, 411] width 39 height 9
type input "8/11/2025"
type input "Shipped"
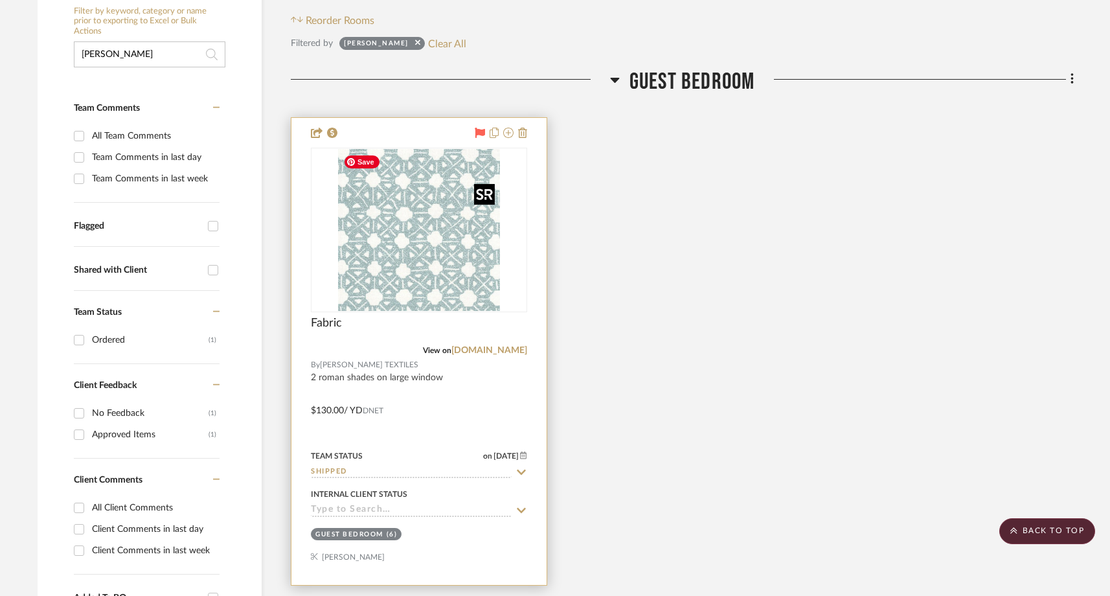
click at [391, 263] on img "0" at bounding box center [419, 230] width 162 height 162
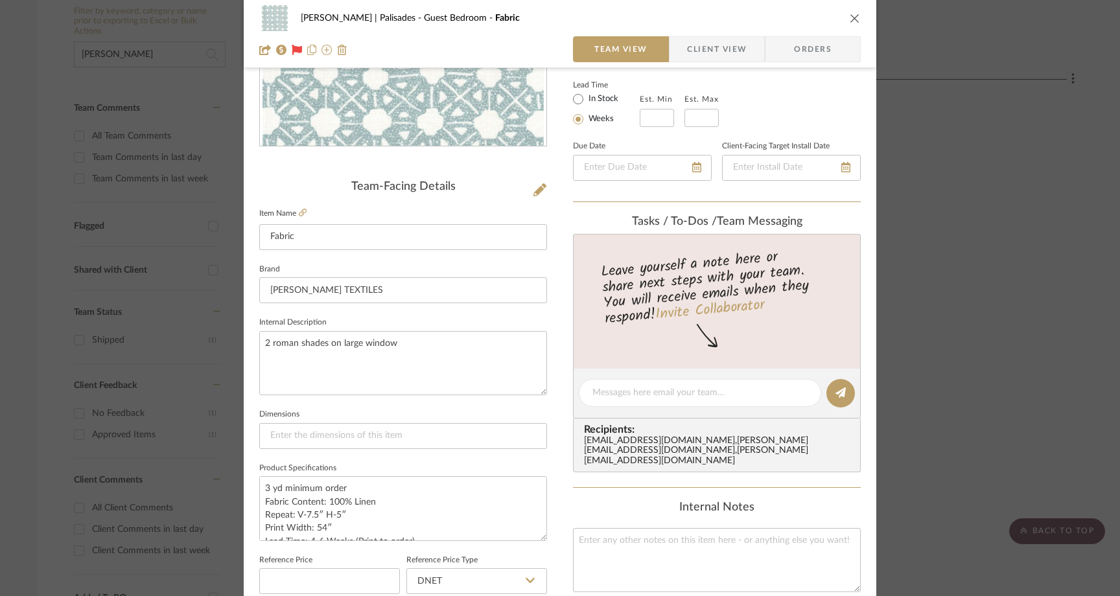
scroll to position [247, 0]
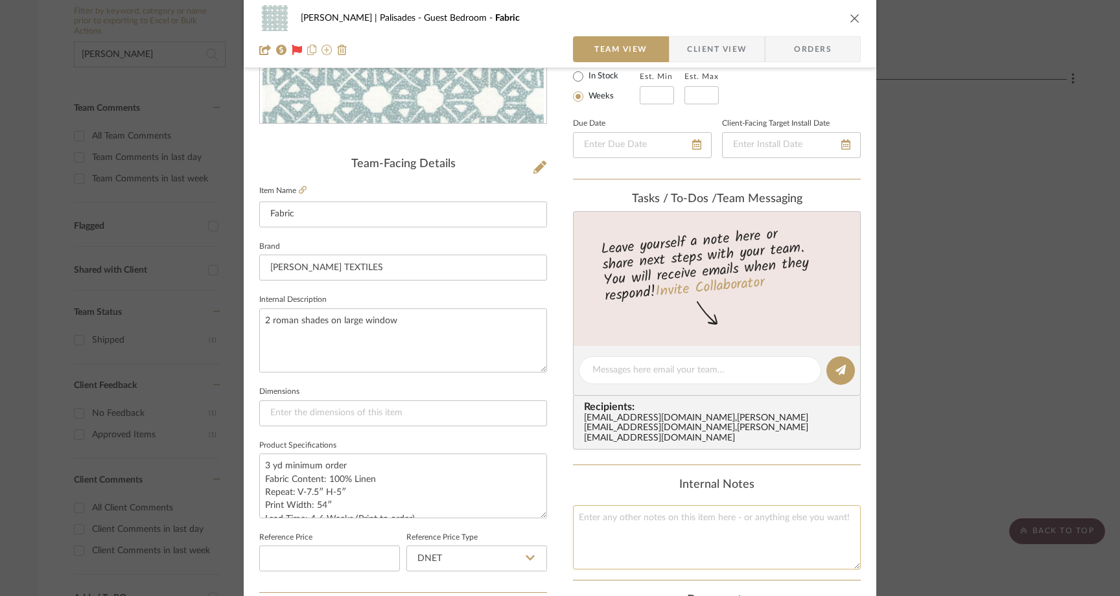
click at [615, 525] on textarea at bounding box center [717, 537] width 288 height 64
paste textarea "UPS 1Z21E3R00391498982"
type textarea "UPS 1Z21E3R00391498982"
click at [941, 279] on div "Johnsen | Palisades Guest Bedroom Fabric Team View Client View Orders Team-Faci…" at bounding box center [560, 298] width 1120 height 596
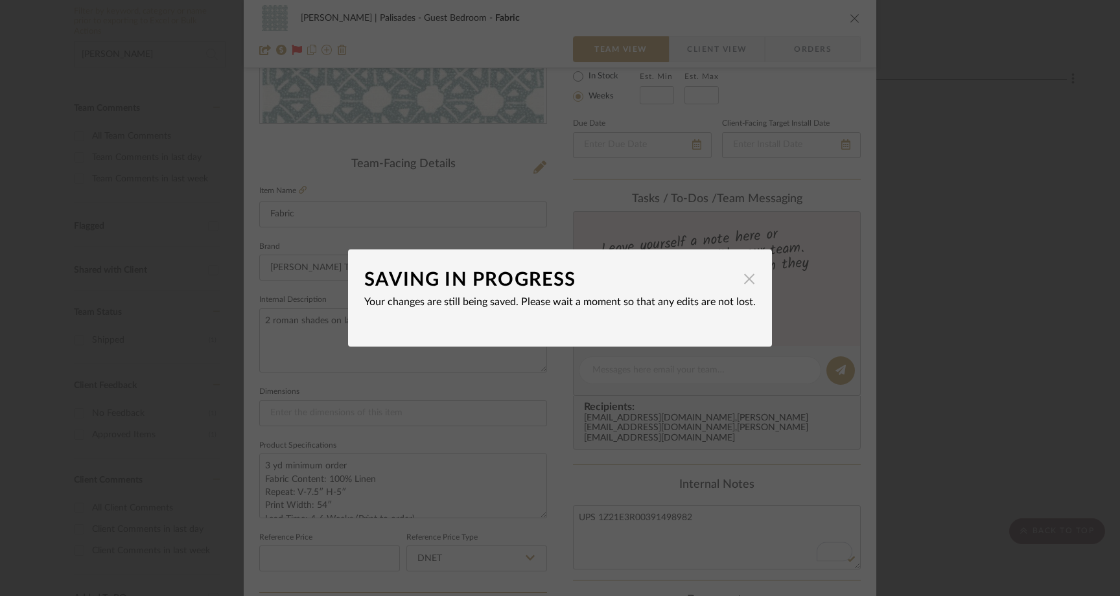
click at [741, 280] on span "button" at bounding box center [749, 279] width 26 height 26
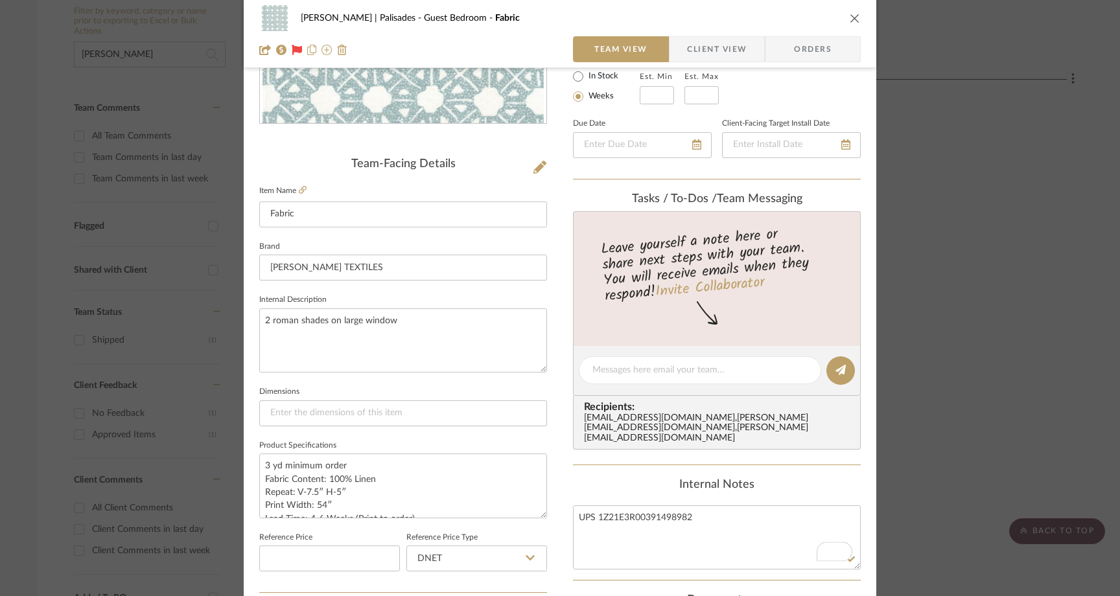
click at [849, 14] on icon "close" at bounding box center [854, 18] width 10 height 10
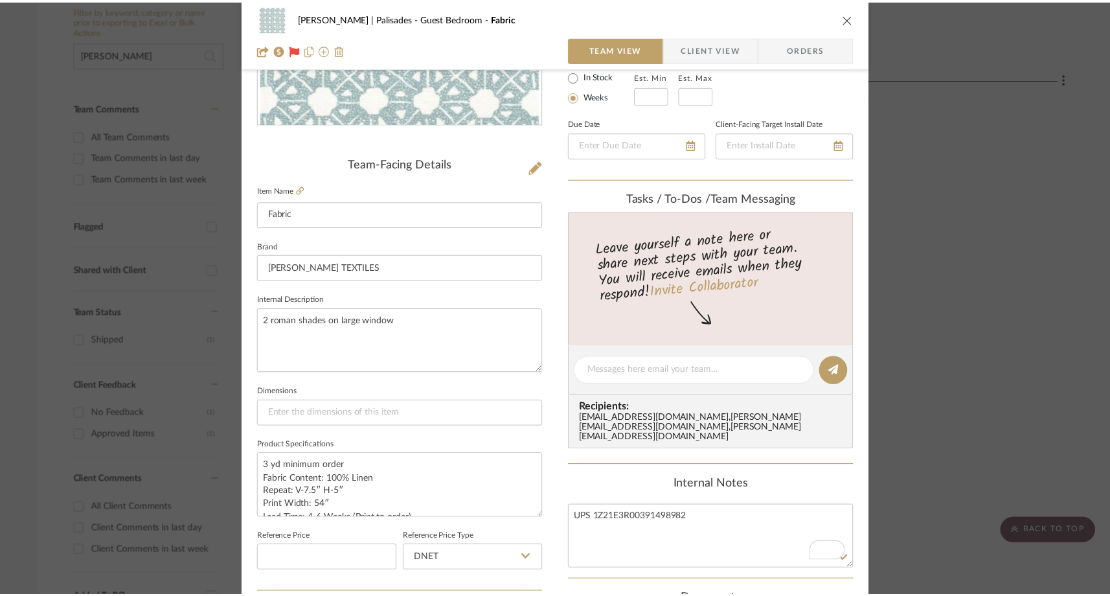
scroll to position [260, 0]
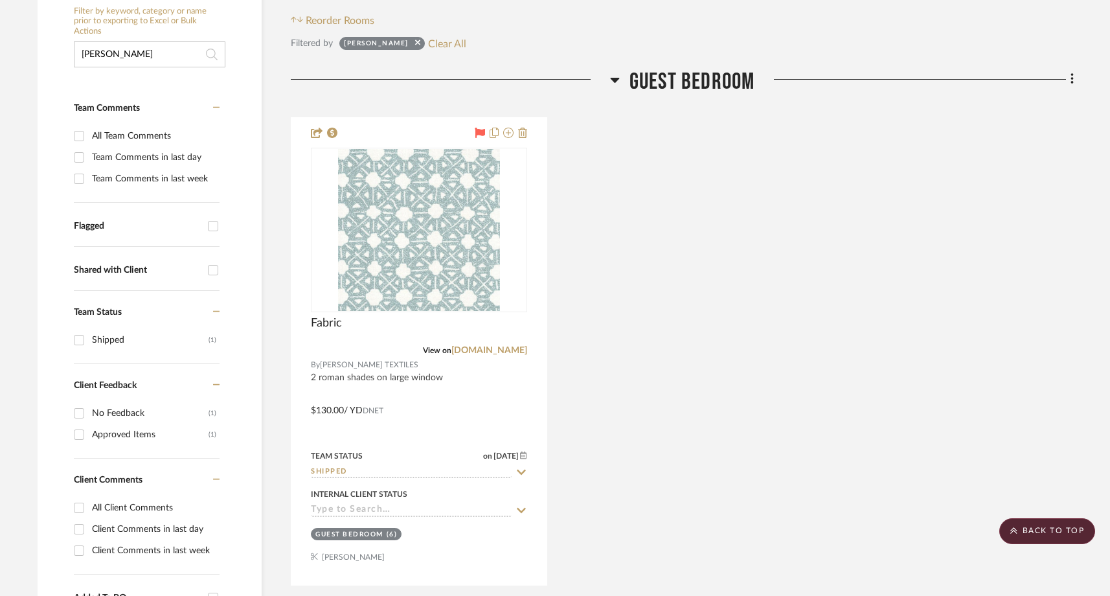
drag, startPoint x: 151, startPoint y: 56, endPoint x: 60, endPoint y: 55, distance: 91.4
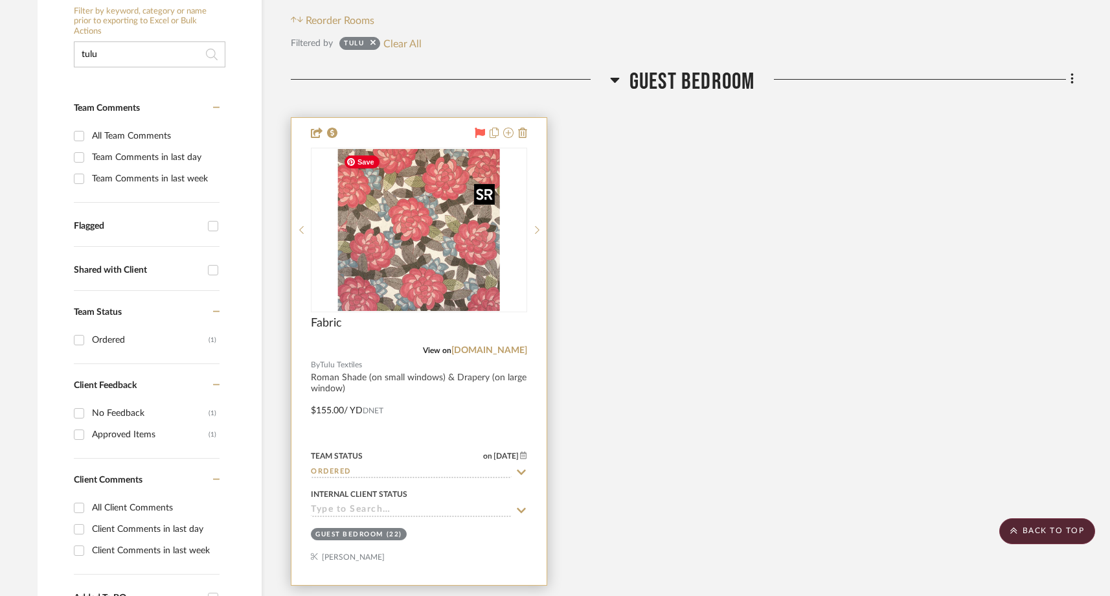
type input "tulu"
click at [422, 282] on img "0" at bounding box center [419, 230] width 162 height 162
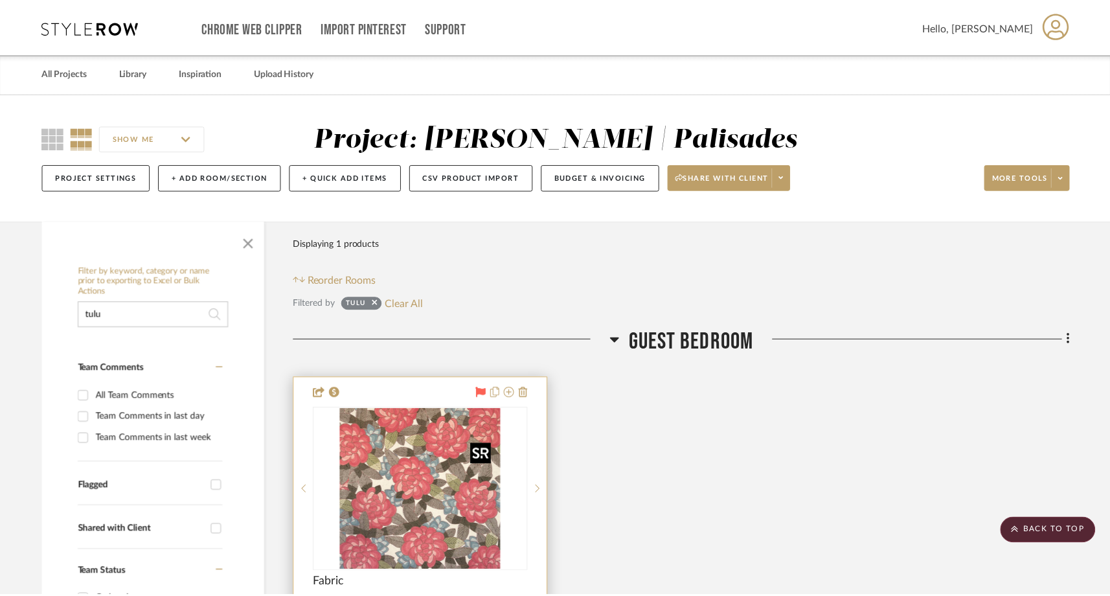
scroll to position [260, 0]
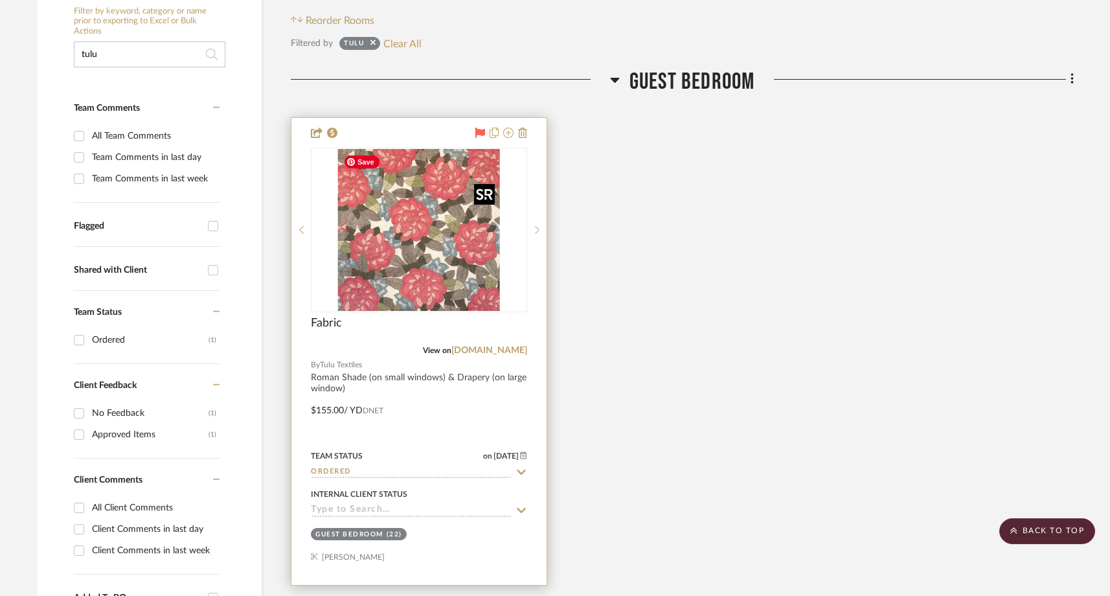
click at [413, 293] on img "0" at bounding box center [419, 230] width 162 height 162
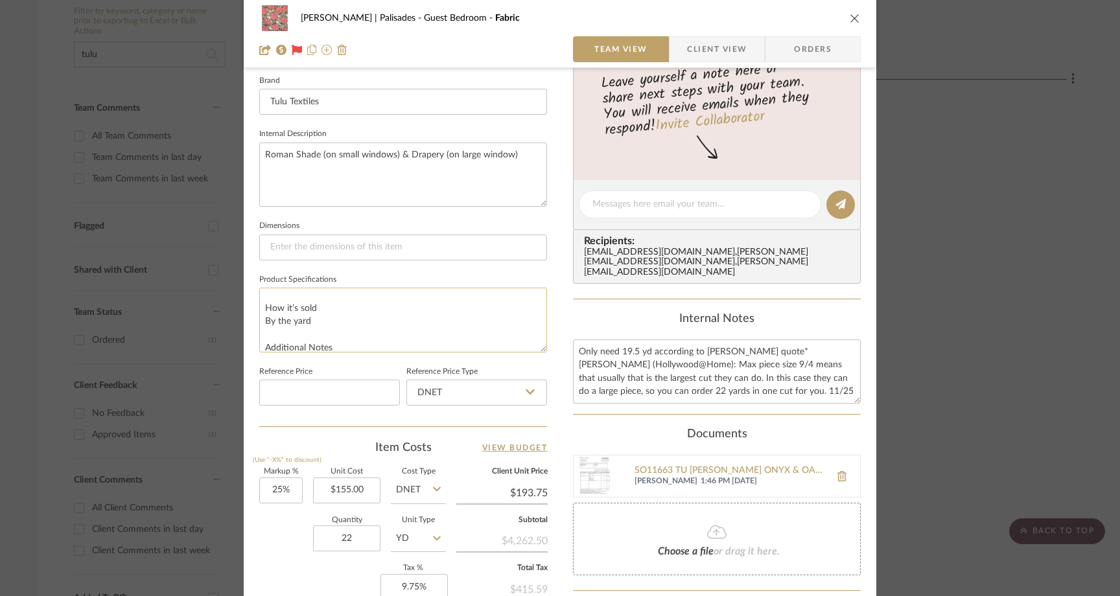
scroll to position [211, 0]
click at [573, 343] on textarea "Only need 19.5 yd according to Claudia quote* Alex (Hollywood@Home): Max piece …" at bounding box center [717, 371] width 288 height 64
paste textarea "2315835 http://www.unitedcouriers.biz/Track.aspx"
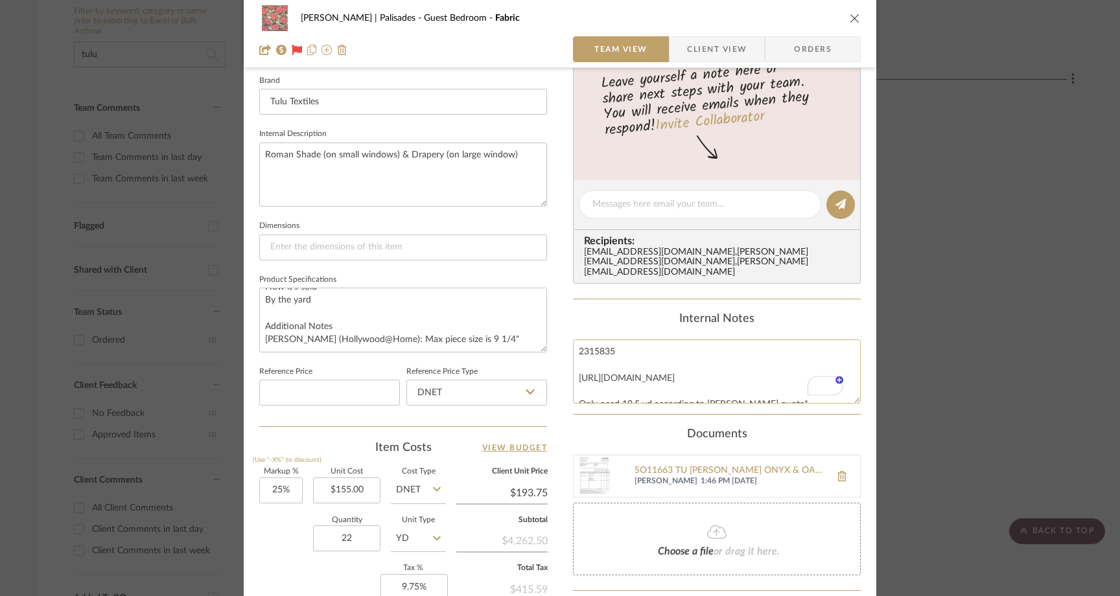
scroll to position [52, 0]
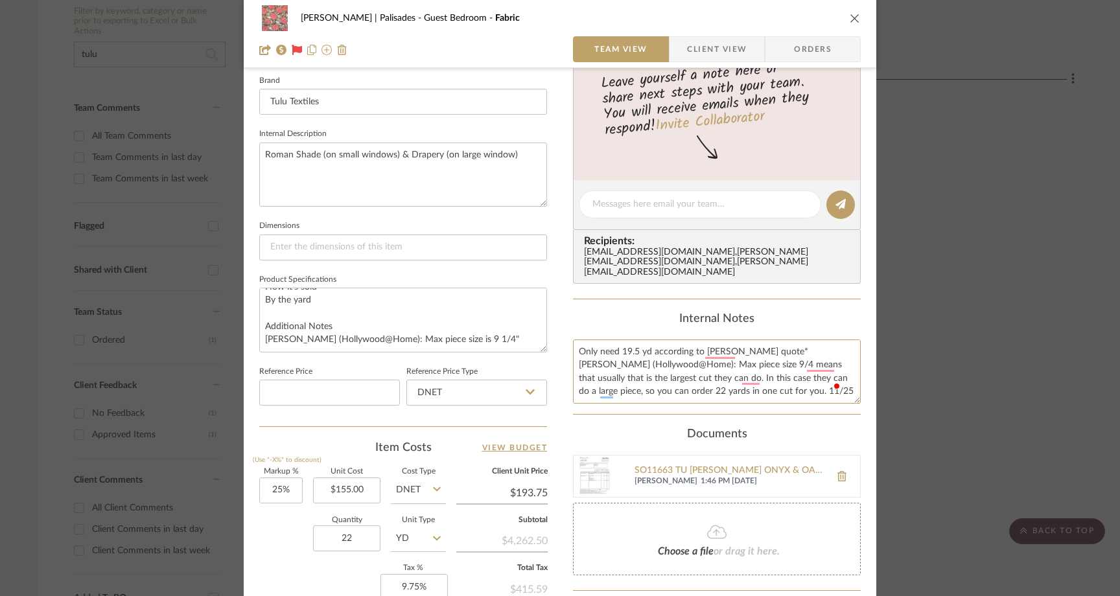
drag, startPoint x: 768, startPoint y: 338, endPoint x: 569, endPoint y: 337, distance: 198.9
click at [569, 337] on dialog-content "Johnsen | Palisades Guest Bedroom Fabric Team View Client View Orders 1 / 2 Tea…" at bounding box center [559, 195] width 705 height 1197
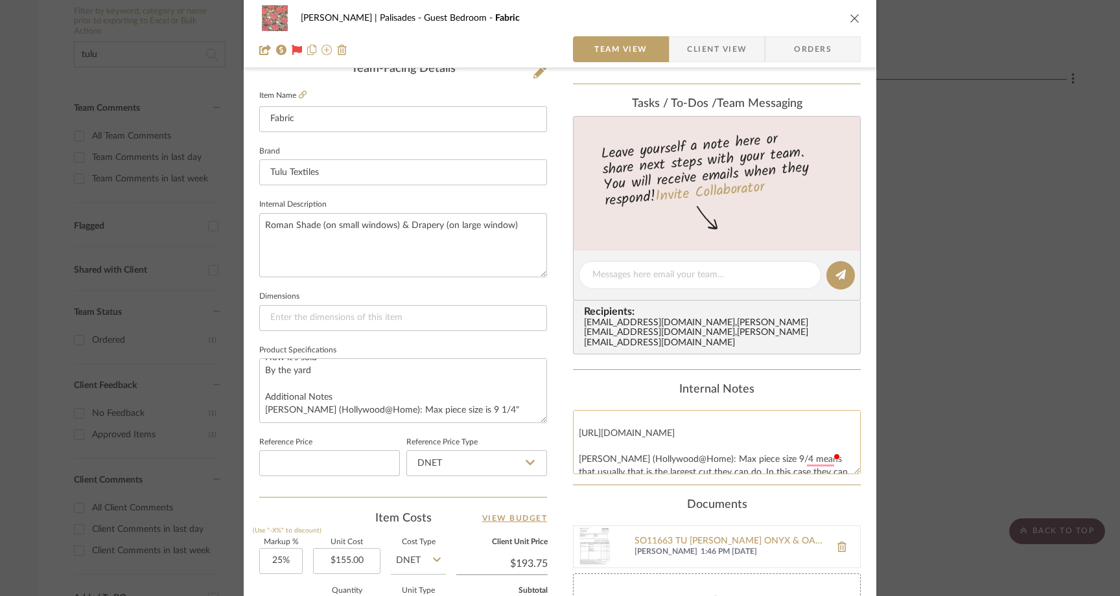
scroll to position [0, 0]
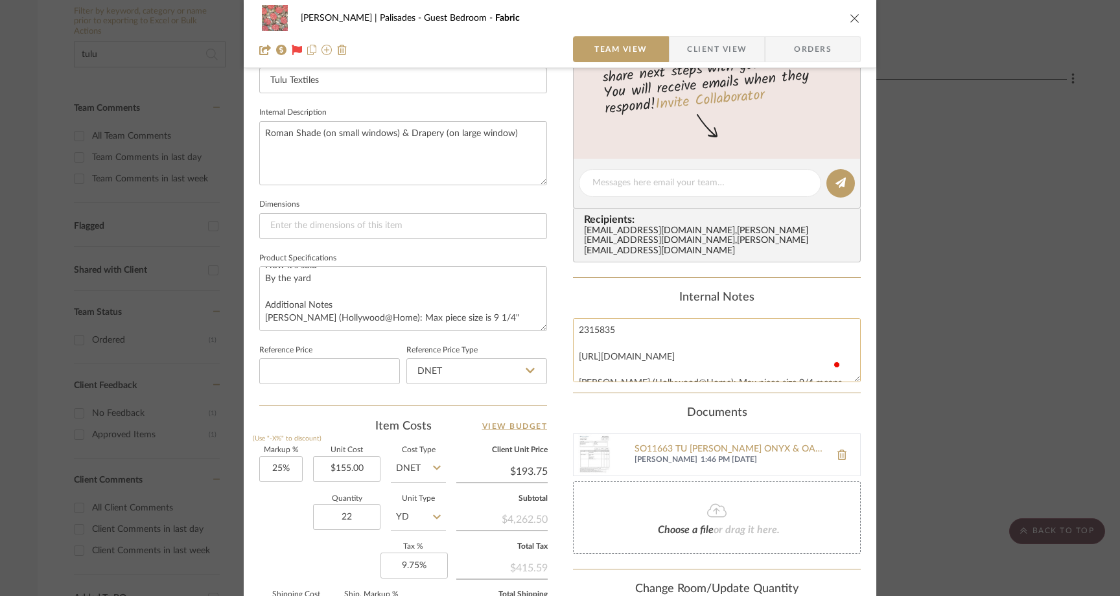
click at [573, 347] on textarea "2315835 http://www.unitedcouriers.biz/Track.aspx Alex (Hollywood@Home): Max pie…" at bounding box center [717, 350] width 288 height 64
type textarea "Tracking 2315835 http://www.unitedcouriers.biz/Track.aspx Alex (Hollywood@Home)…"
click at [582, 291] on div "Internal Notes" at bounding box center [717, 298] width 288 height 14
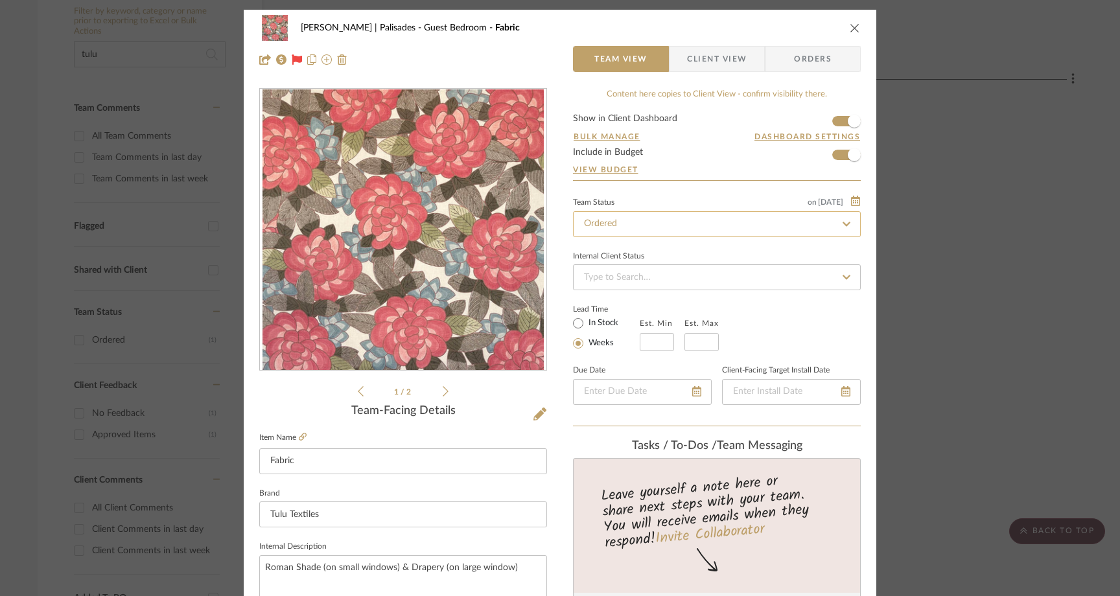
click at [608, 220] on input "Ordered" at bounding box center [717, 224] width 288 height 26
type input "shipped"
click at [602, 260] on span "Shipped" at bounding box center [598, 259] width 32 height 9
type input "8/11/2025"
type input "Shipped"
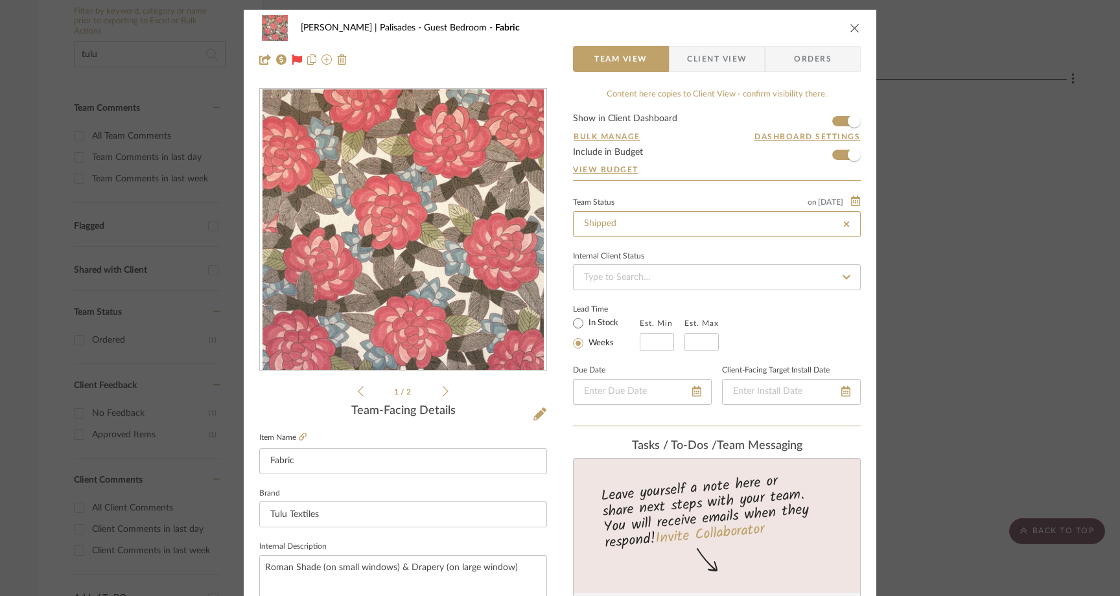
type input "8/11/2025"
type input "Shipped"
click at [980, 196] on div "Johnsen | Palisades Guest Bedroom Fabric Team View Client View Orders 1 / 2 Tea…" at bounding box center [560, 298] width 1120 height 596
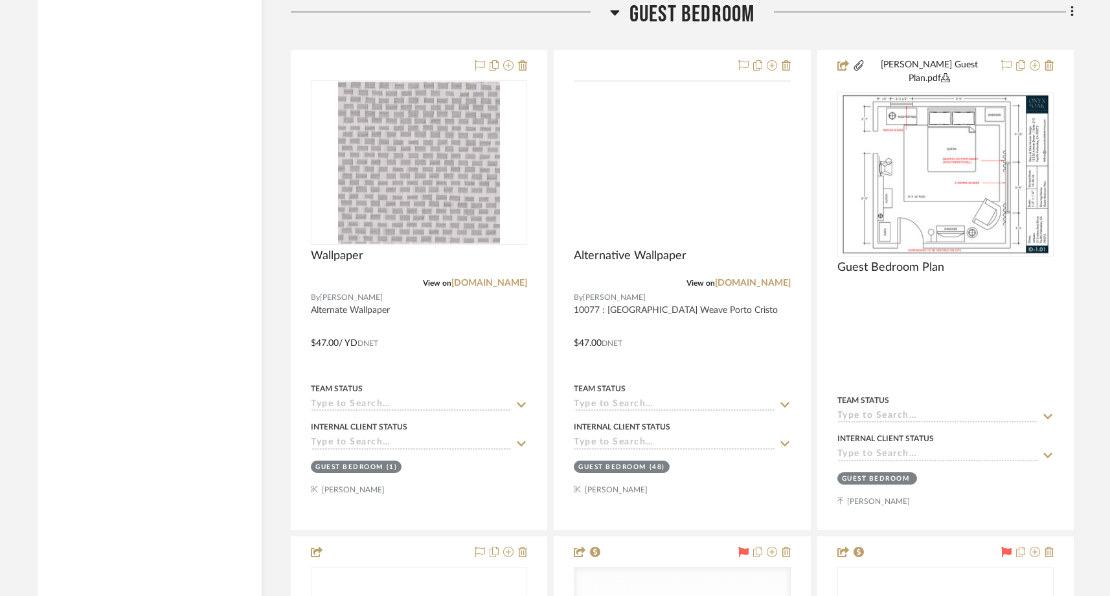
scroll to position [7023, 0]
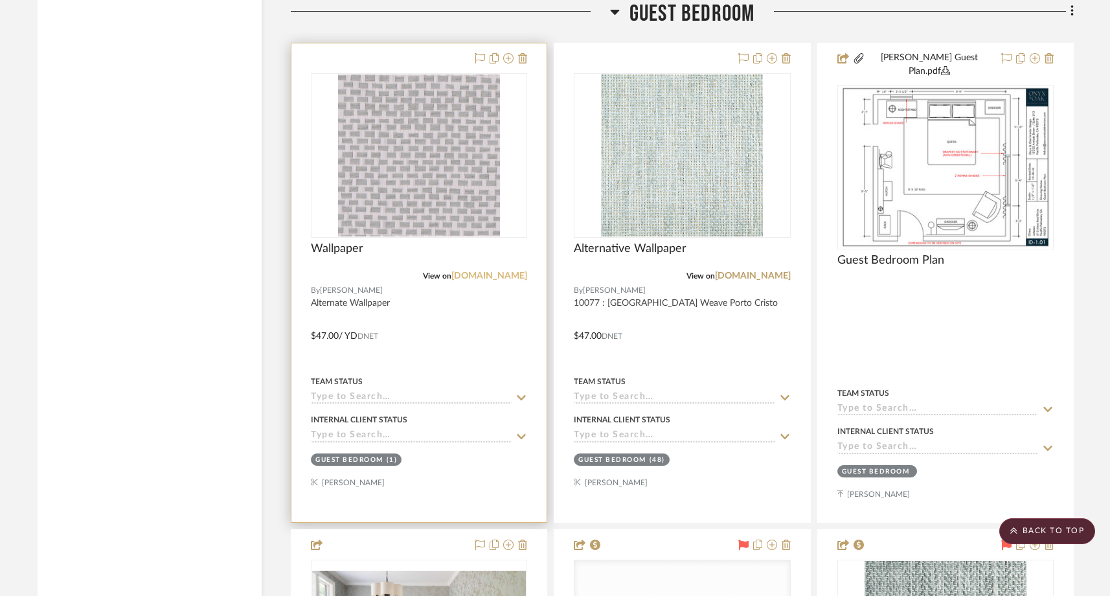
click at [464, 271] on link "phillipjeffries.com" at bounding box center [490, 275] width 76 height 9
click at [442, 121] on img "0" at bounding box center [419, 156] width 162 height 162
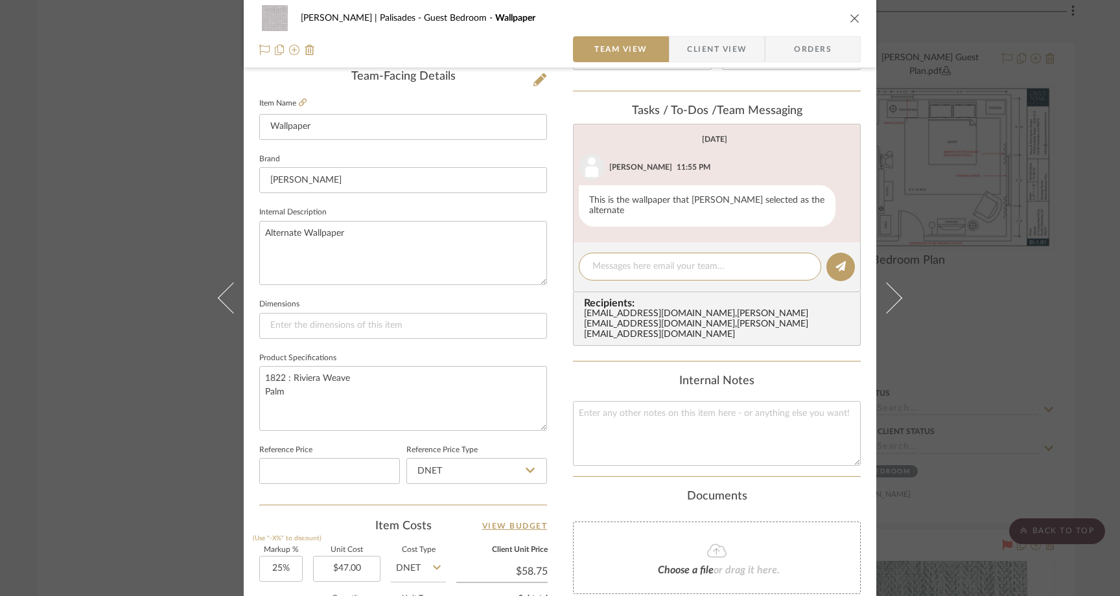
scroll to position [386, 0]
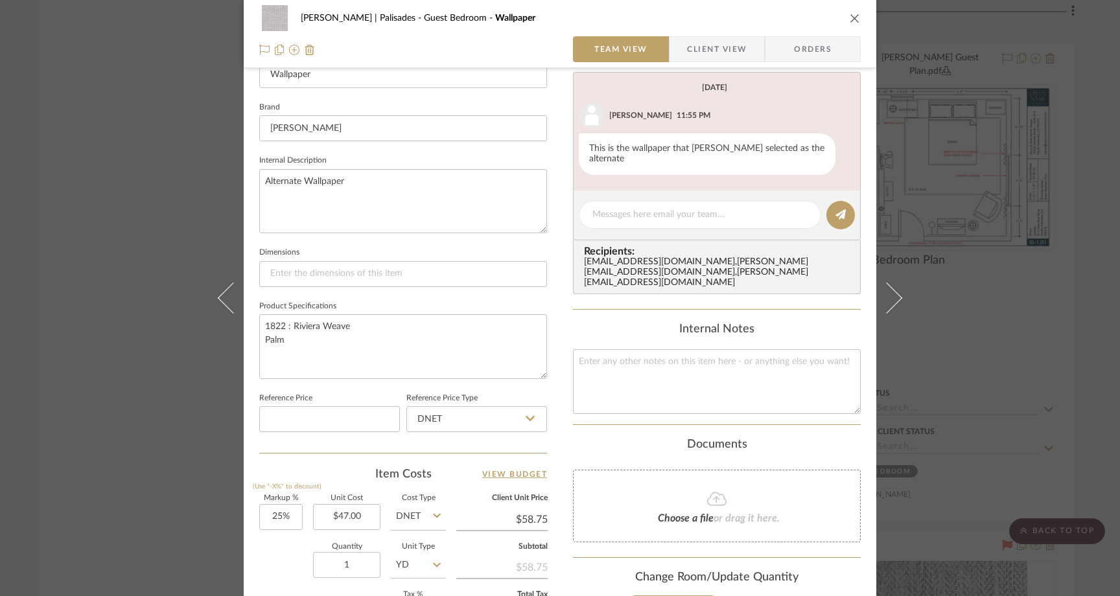
click at [135, 186] on div "Johnsen | Palisades Guest Bedroom Wallpaper Team View Client View Orders Team-F…" at bounding box center [560, 298] width 1120 height 596
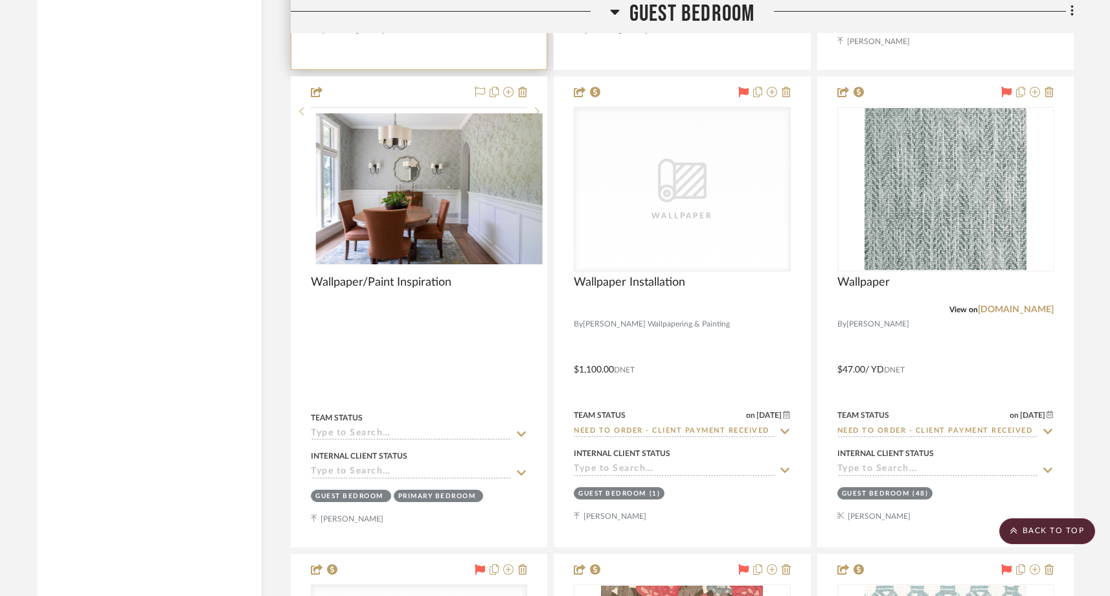
scroll to position [7490, 0]
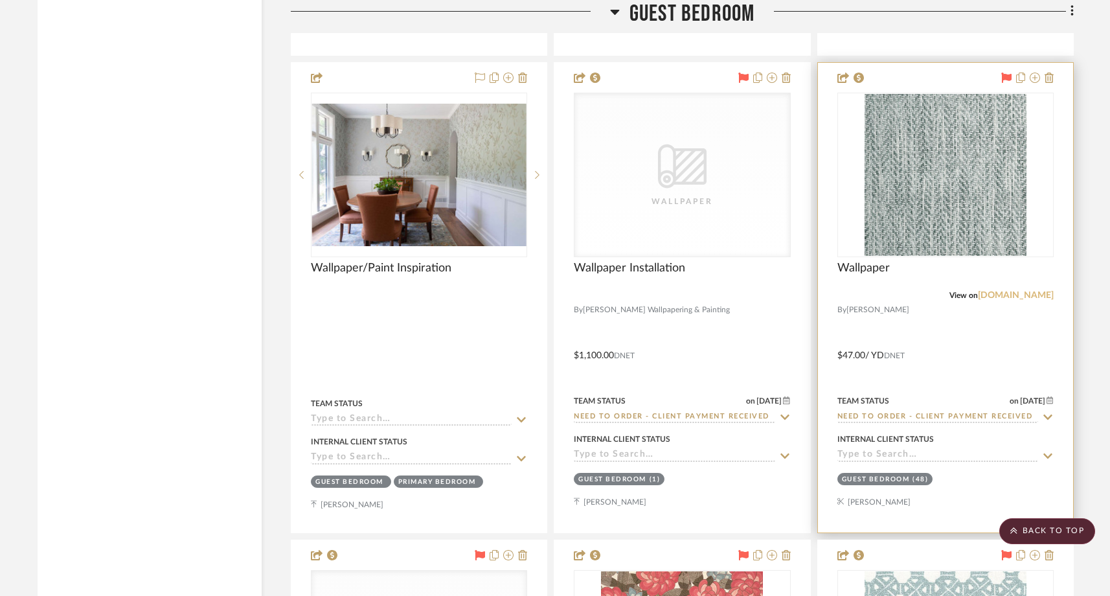
click at [1011, 291] on link "phillipjeffries.com" at bounding box center [1016, 295] width 76 height 9
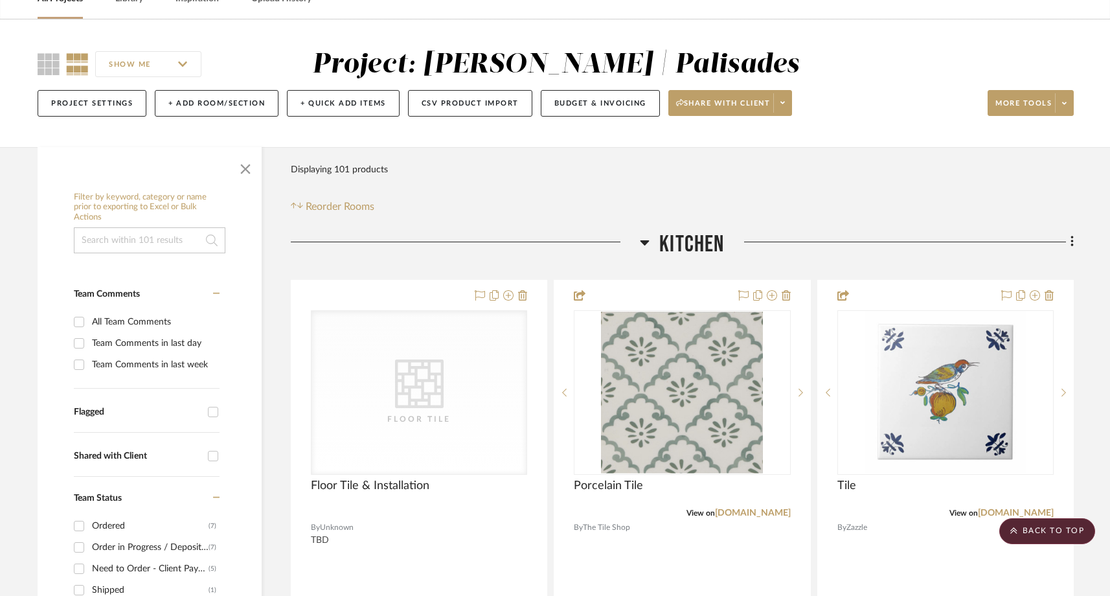
scroll to position [0, 0]
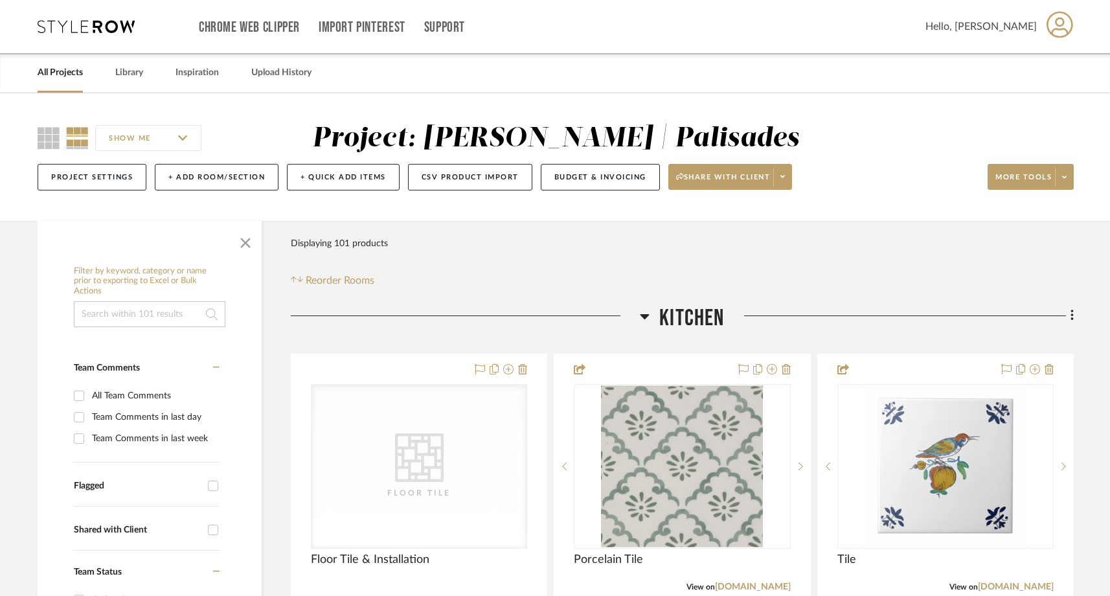
click at [71, 70] on link "All Projects" at bounding box center [60, 72] width 45 height 17
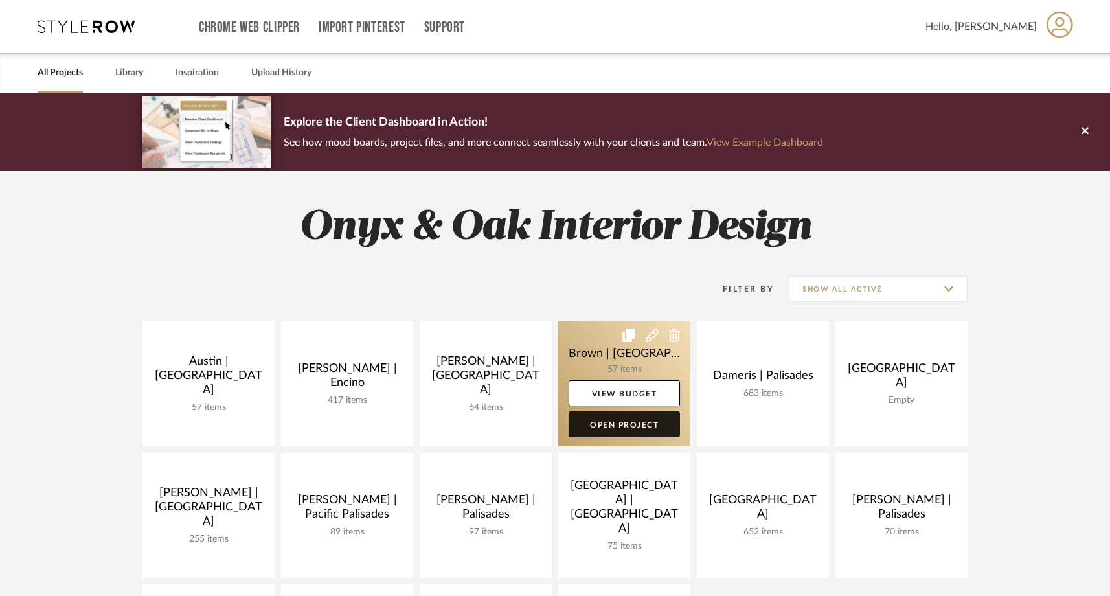
click at [635, 433] on link "Open Project" at bounding box center [624, 424] width 111 height 26
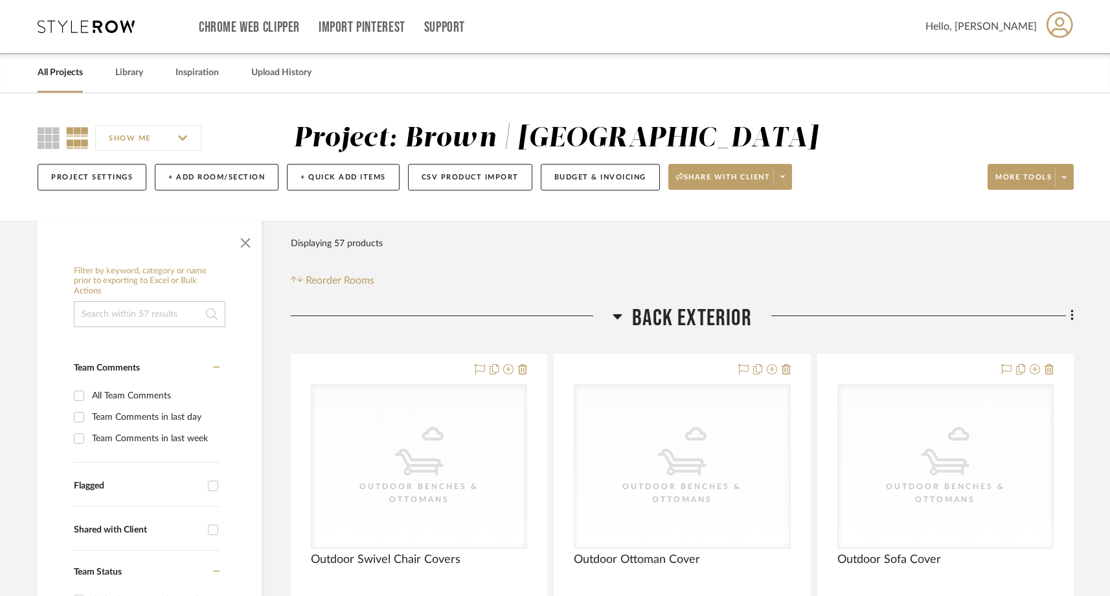
click at [123, 312] on input at bounding box center [150, 314] width 152 height 26
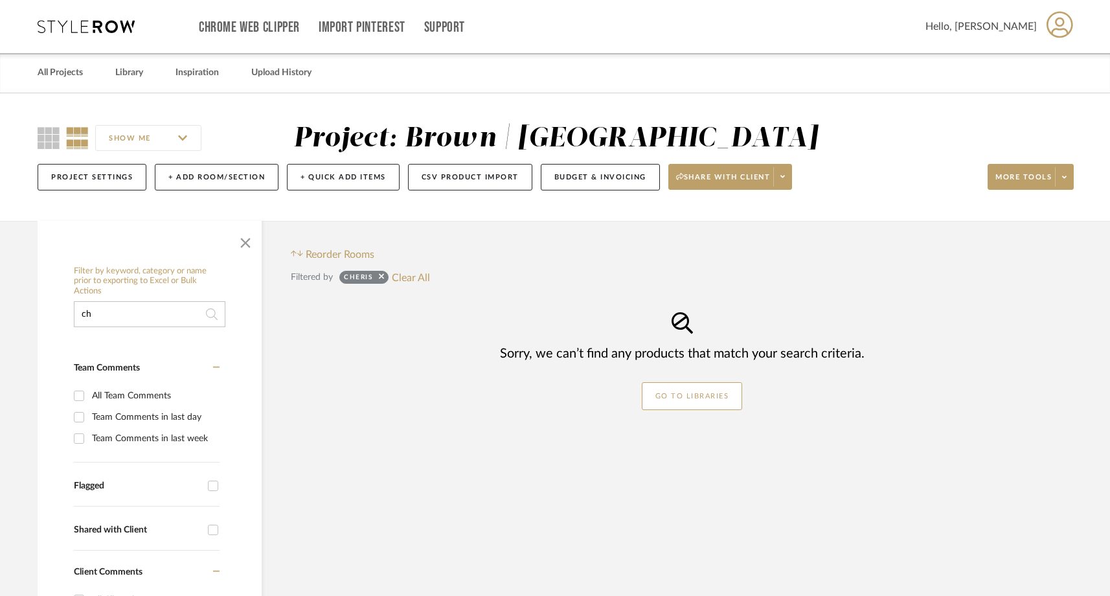
type input "c"
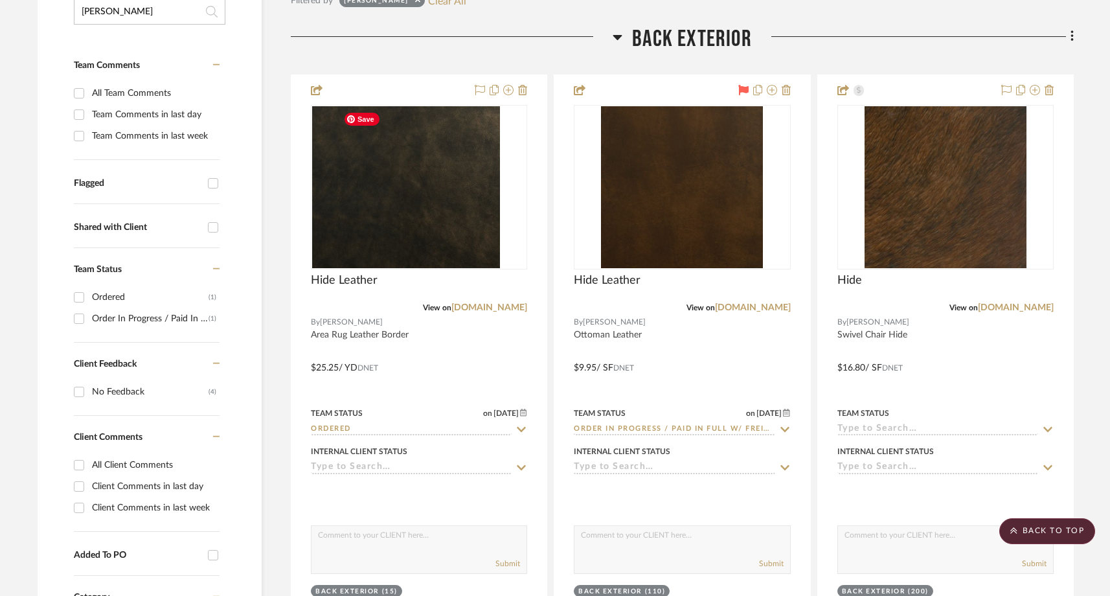
scroll to position [315, 0]
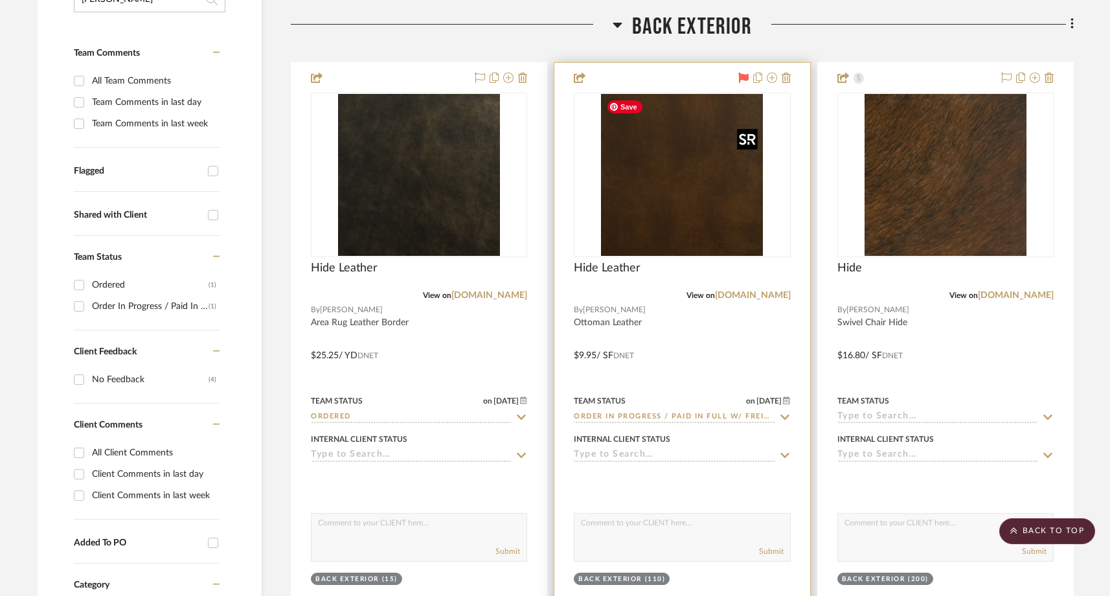
type input "garrett"
click at [662, 183] on img "0" at bounding box center [682, 175] width 162 height 162
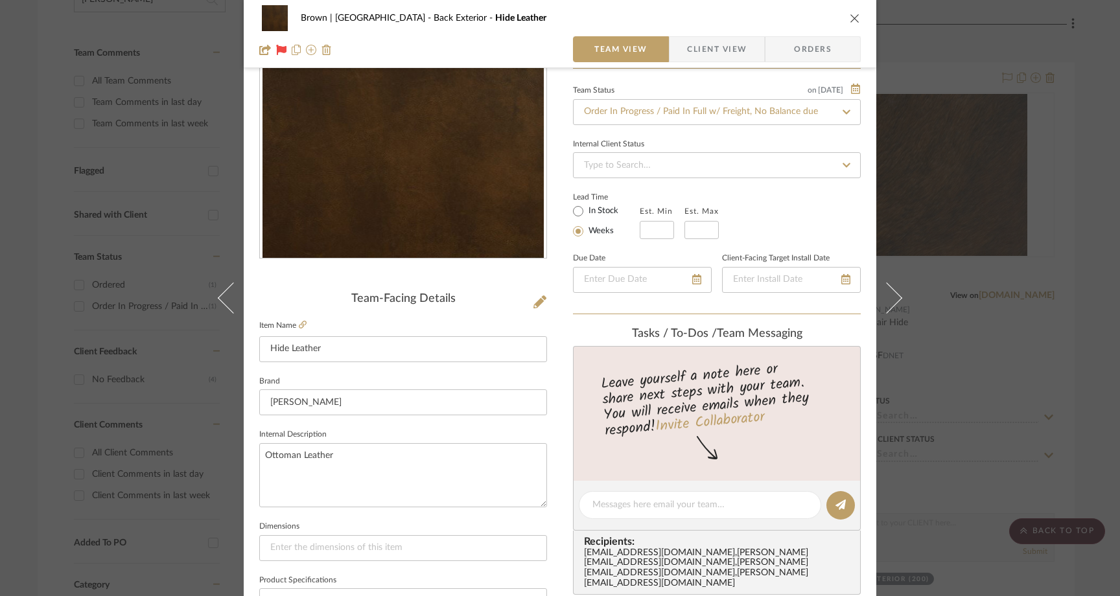
scroll to position [87, 0]
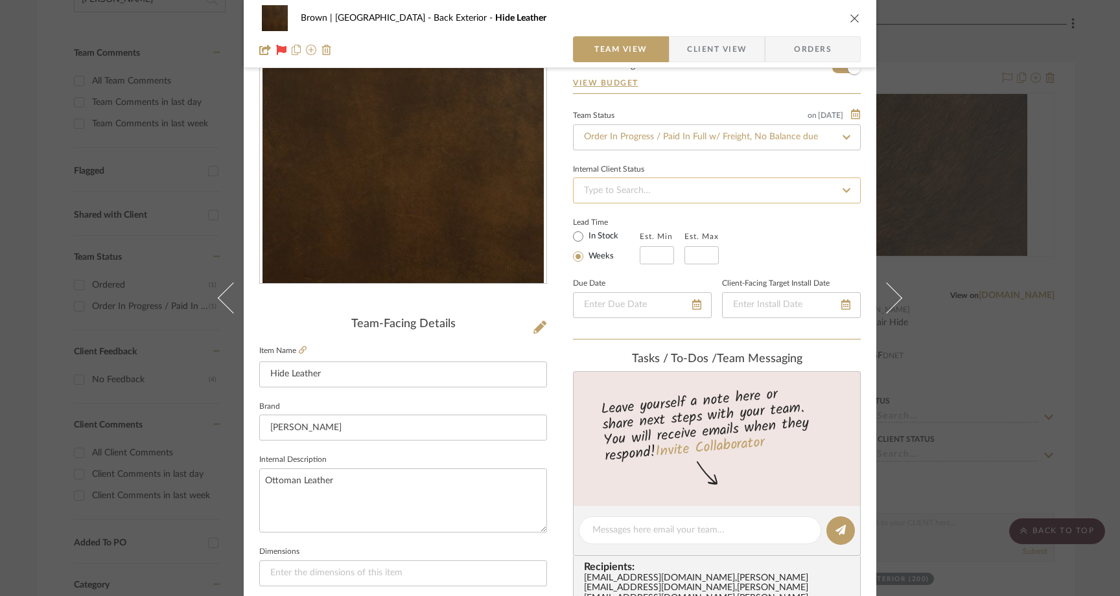
click at [626, 186] on input at bounding box center [717, 191] width 288 height 26
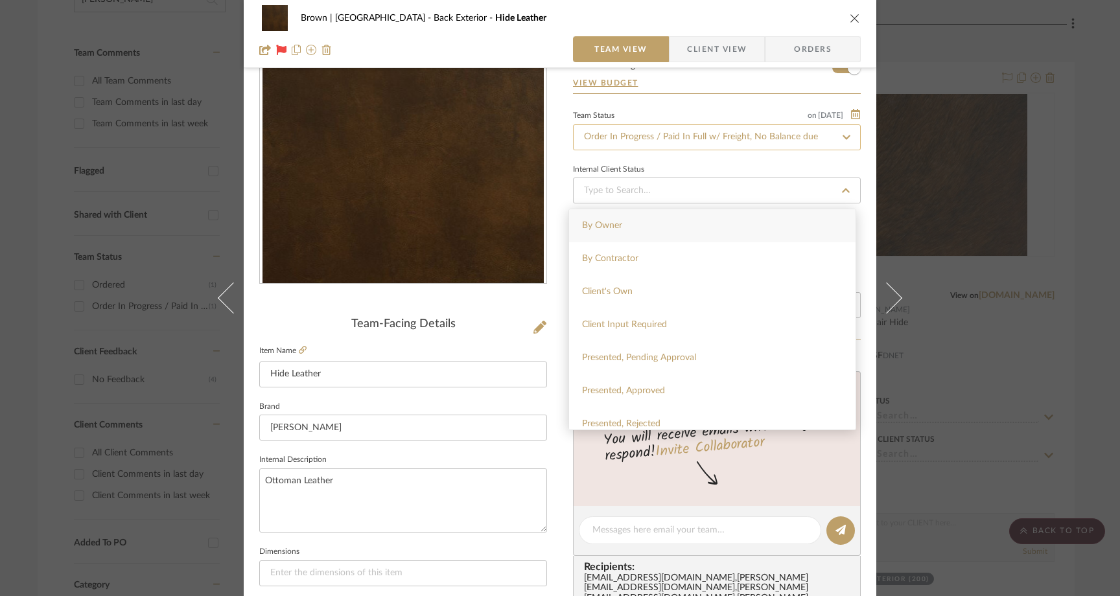
click at [643, 146] on input "Order In Progress / Paid In Full w/ Freight, No Balance due" at bounding box center [717, 137] width 288 height 26
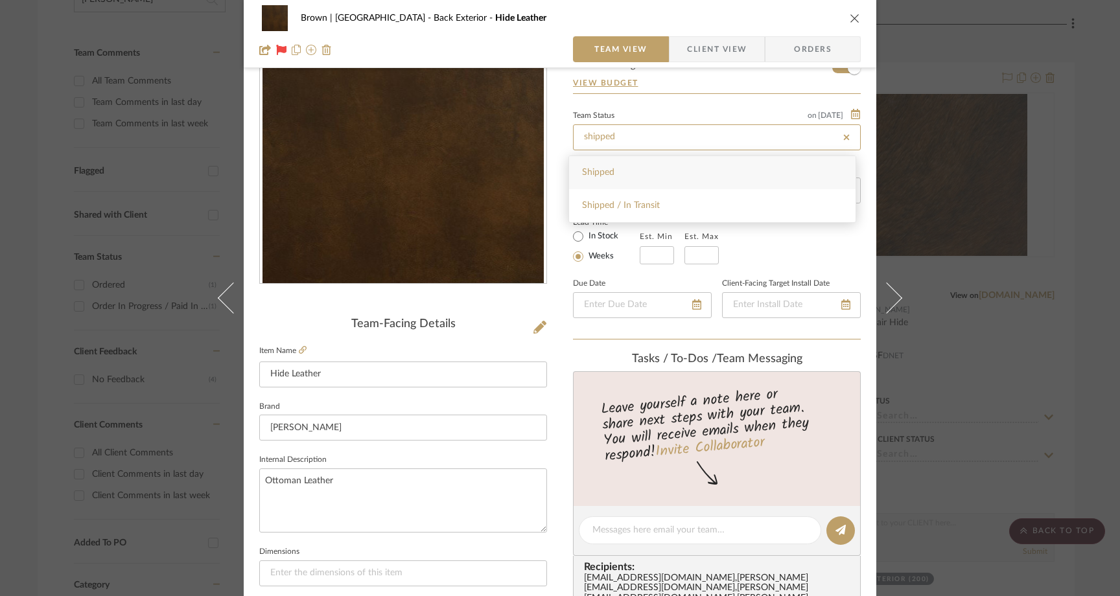
type input "shipped"
click at [638, 173] on div "Shipped" at bounding box center [712, 172] width 286 height 33
type input "8/11/2025"
type input "Shipped"
type input "8/11/2025"
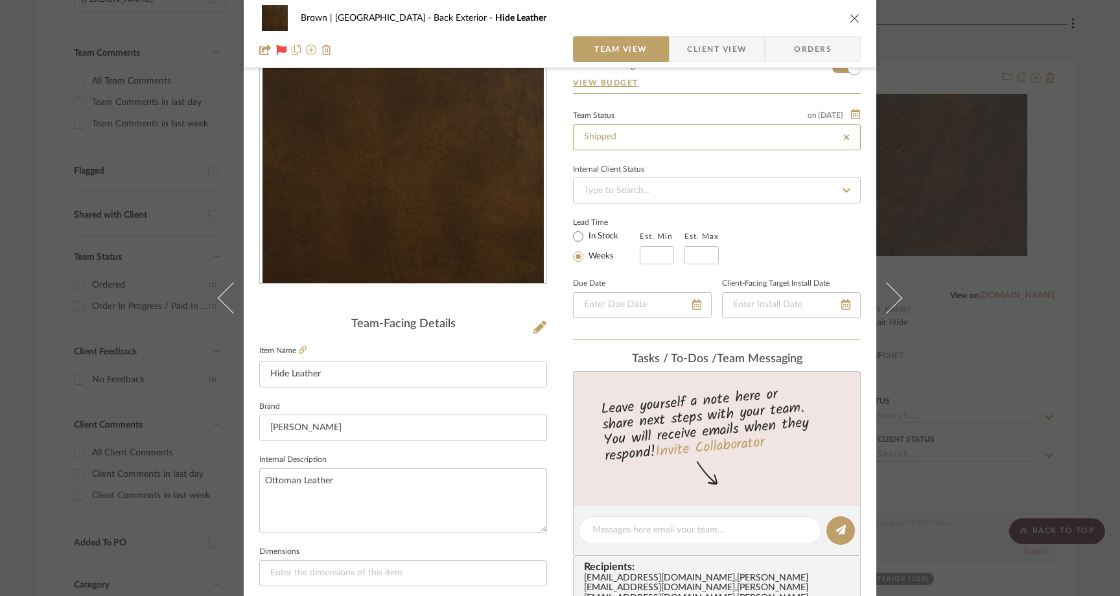
type input "Shipped"
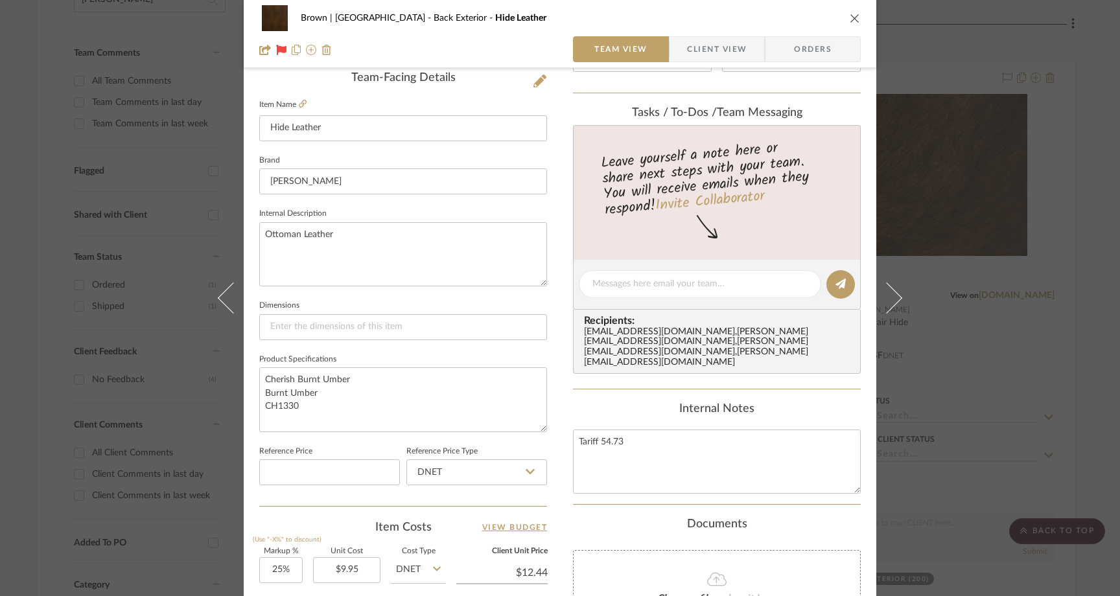
scroll to position [338, 0]
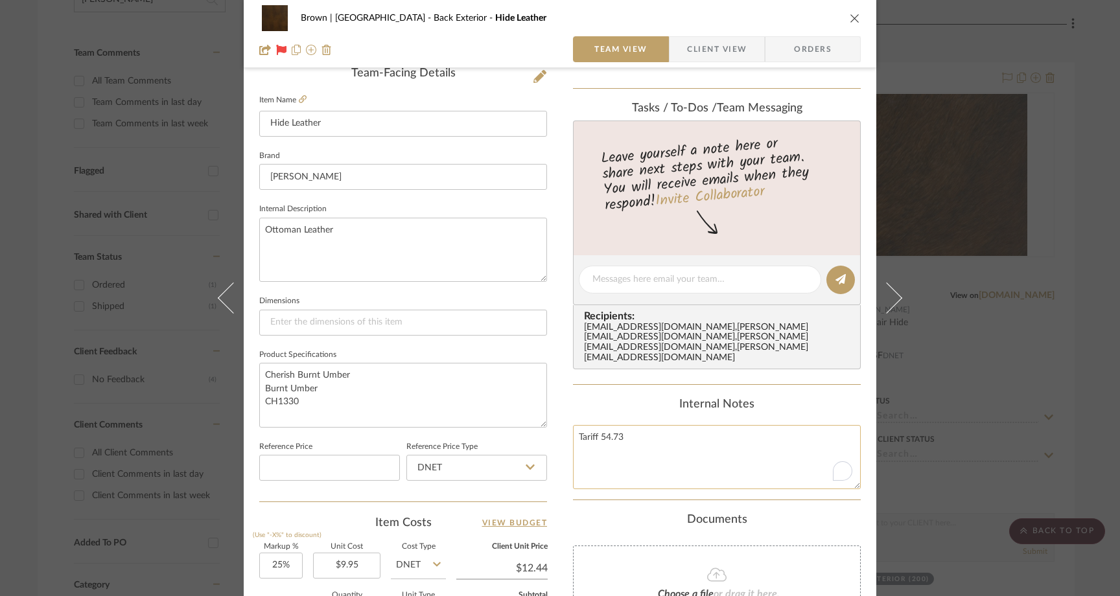
click at [638, 441] on textarea "Tariff 54.73" at bounding box center [717, 457] width 288 height 64
paste textarea "471293434381"
type textarea "Tariff 54.73 Fedex 471293434381"
click at [611, 383] on div "Content here copies to Client View - confirm visibility there. Show in Client D…" at bounding box center [717, 284] width 288 height 1066
click at [849, 13] on icon "close" at bounding box center [854, 18] width 10 height 10
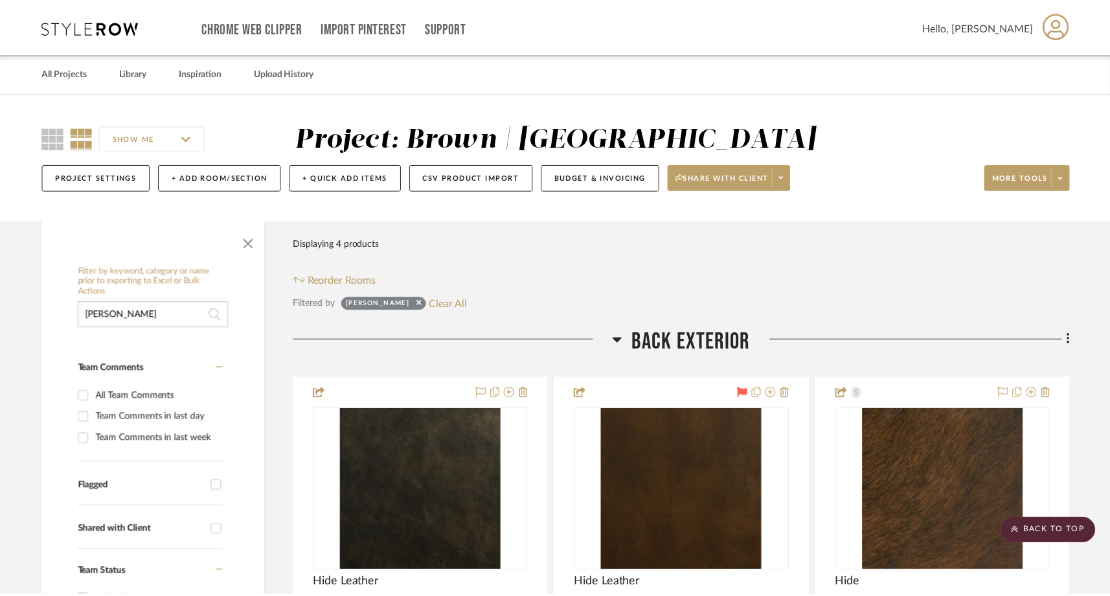
scroll to position [315, 0]
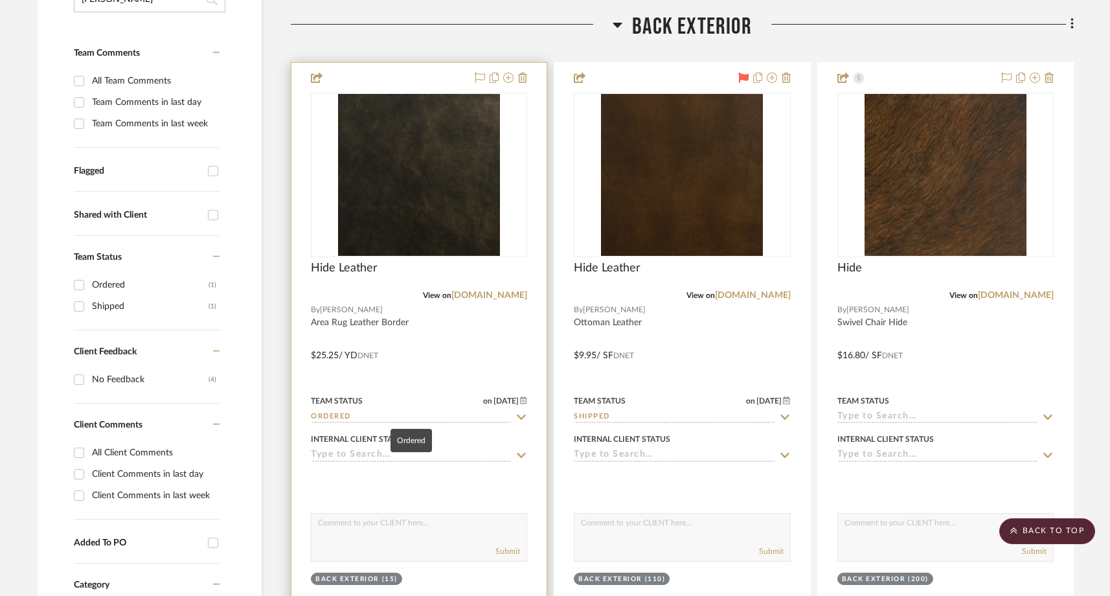
click at [356, 413] on input "Ordered" at bounding box center [411, 417] width 201 height 12
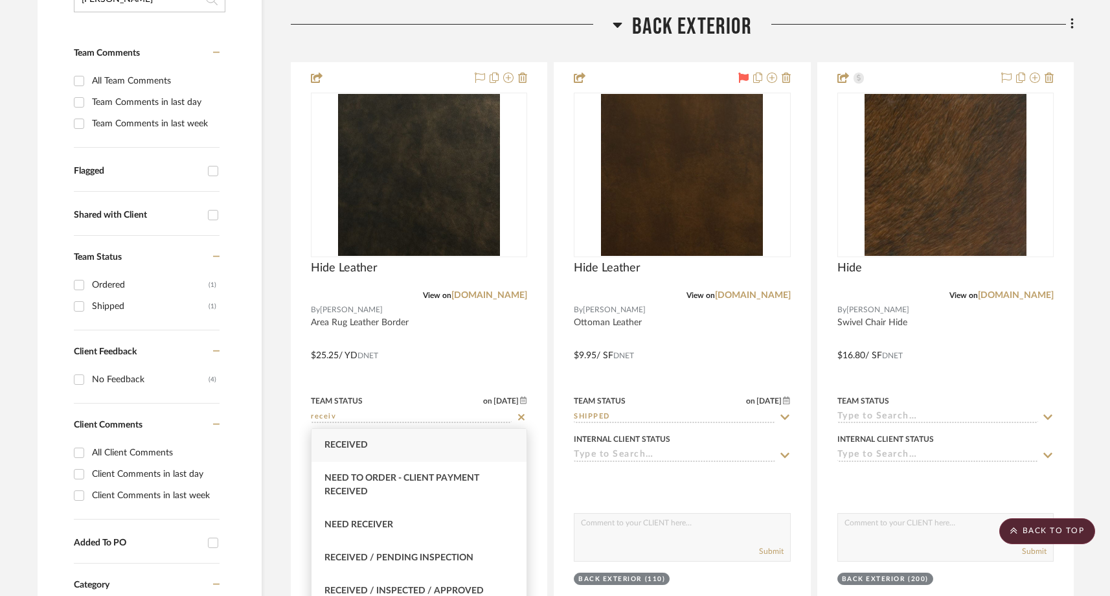
type input "receiv"
click at [354, 446] on span "Received" at bounding box center [346, 445] width 43 height 9
type input "8/11/2025"
type input "Received"
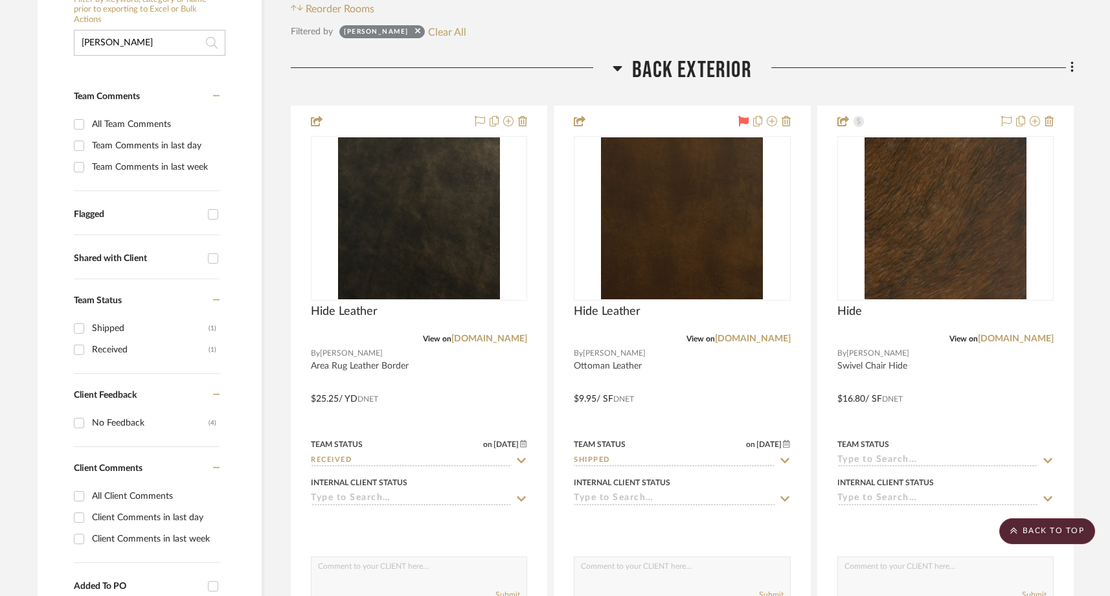
scroll to position [273, 0]
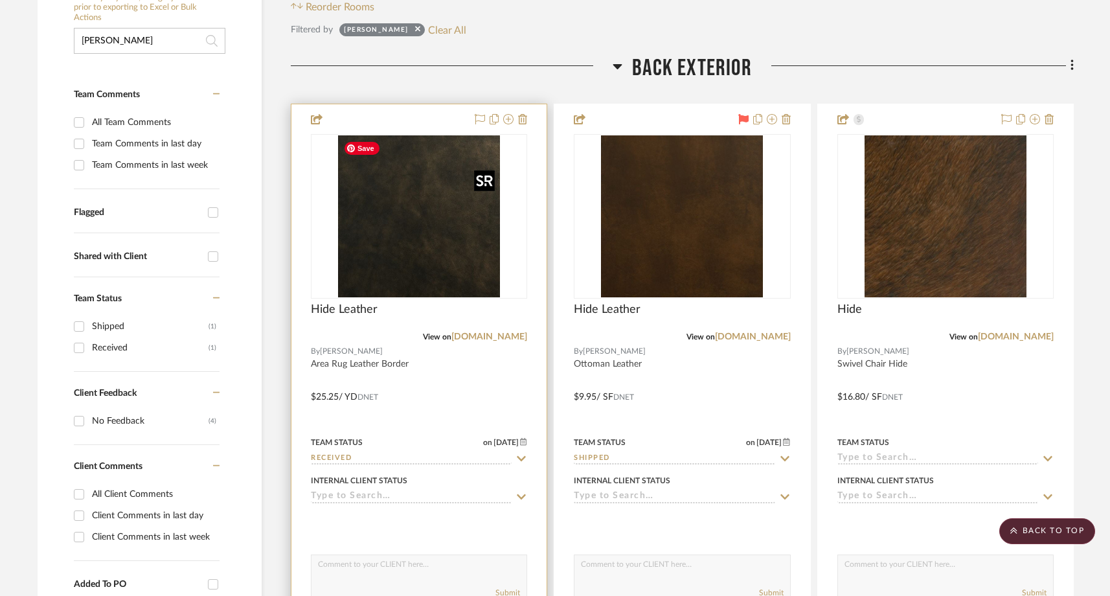
click at [414, 259] on img "0" at bounding box center [419, 216] width 162 height 162
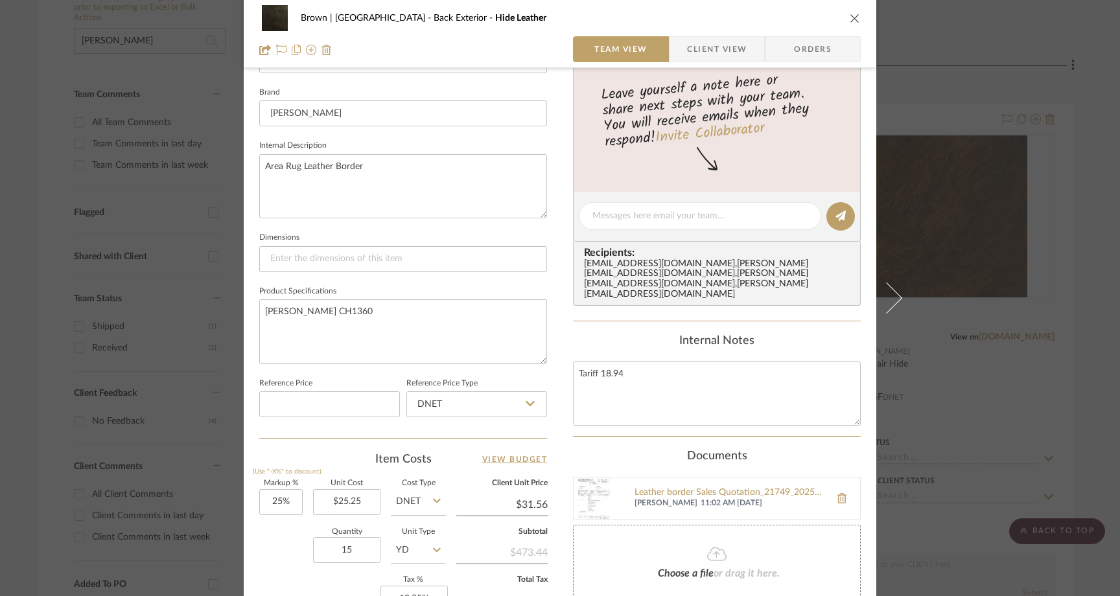
scroll to position [431, 0]
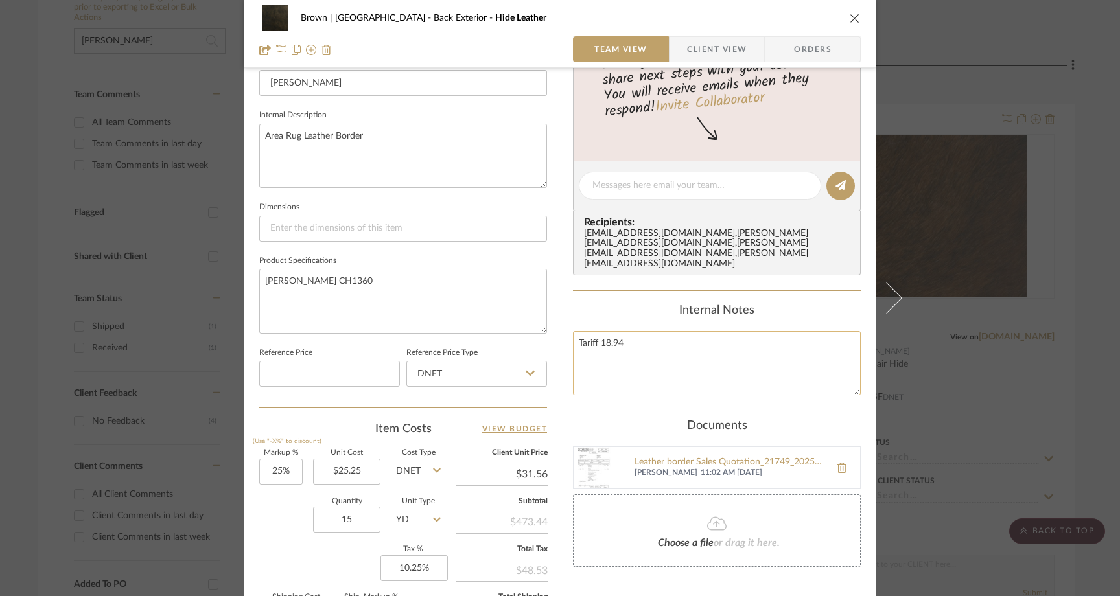
click at [651, 358] on textarea "Tariff 18.94" at bounding box center [717, 363] width 288 height 64
paste textarea "UPS GROUND 1Z1X41220375436660"
type textarea "Tariff 18.94 UPS GROUND 1Z1X41220375436660"
click at [632, 304] on div "Internal Notes" at bounding box center [717, 311] width 288 height 14
click at [854, 14] on icon "close" at bounding box center [854, 18] width 10 height 10
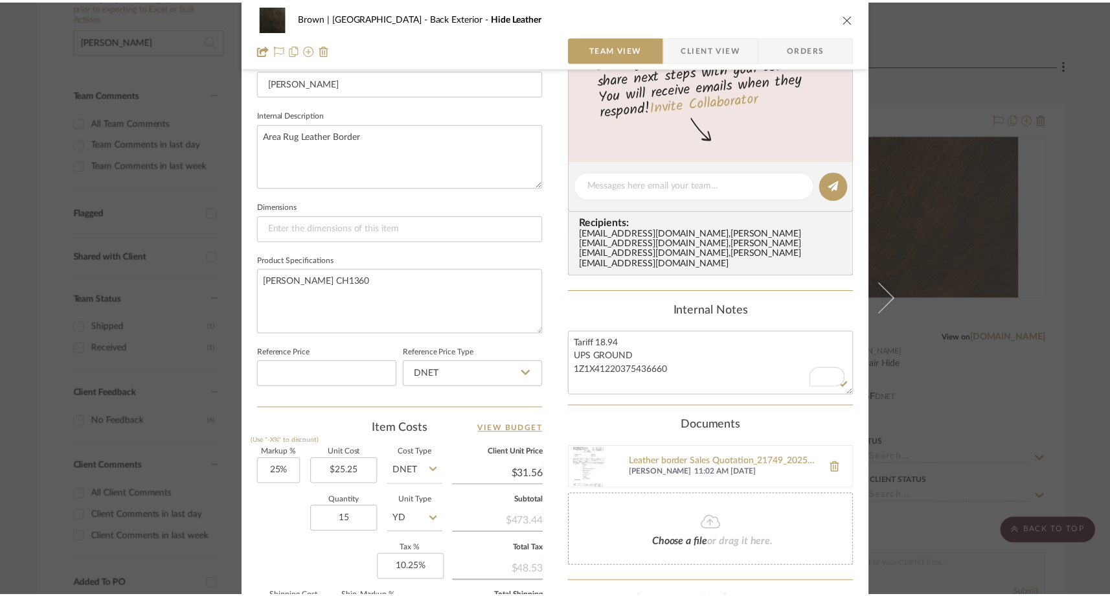
scroll to position [273, 0]
